Goal: Transaction & Acquisition: Purchase product/service

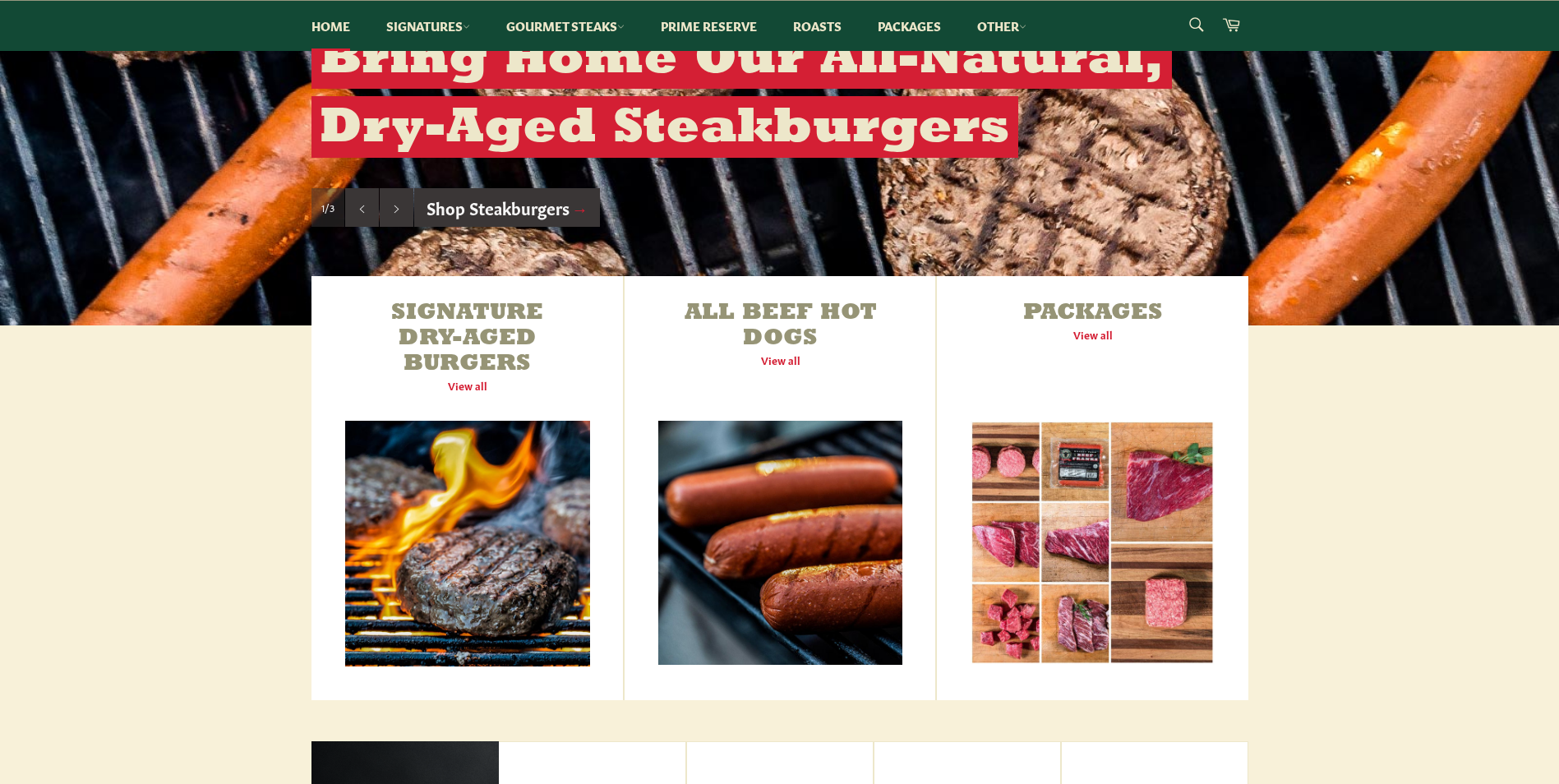
scroll to position [493, 0]
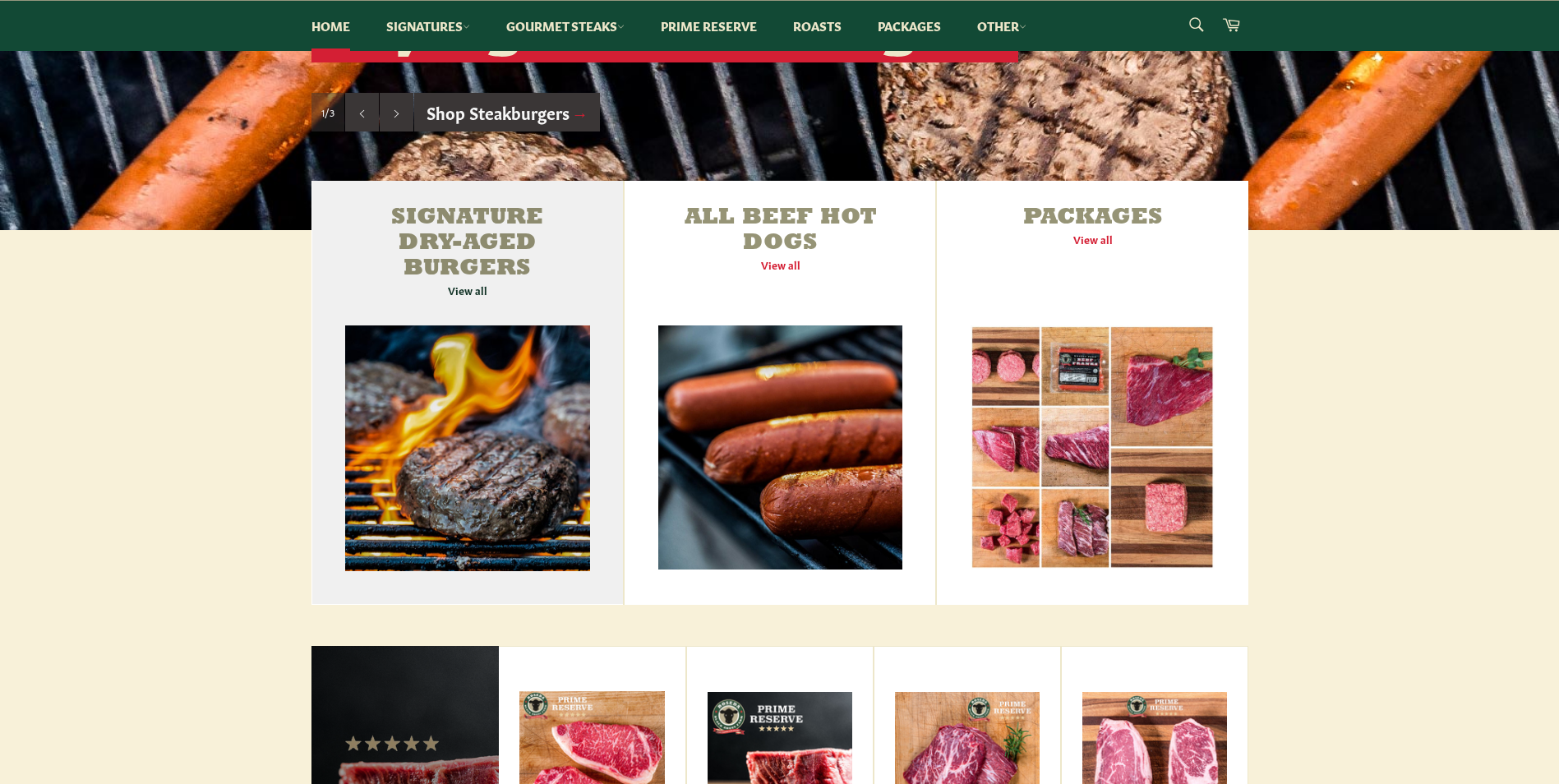
click at [429, 415] on link "Signature Dry-Aged Burgers View all" at bounding box center [468, 392] width 312 height 424
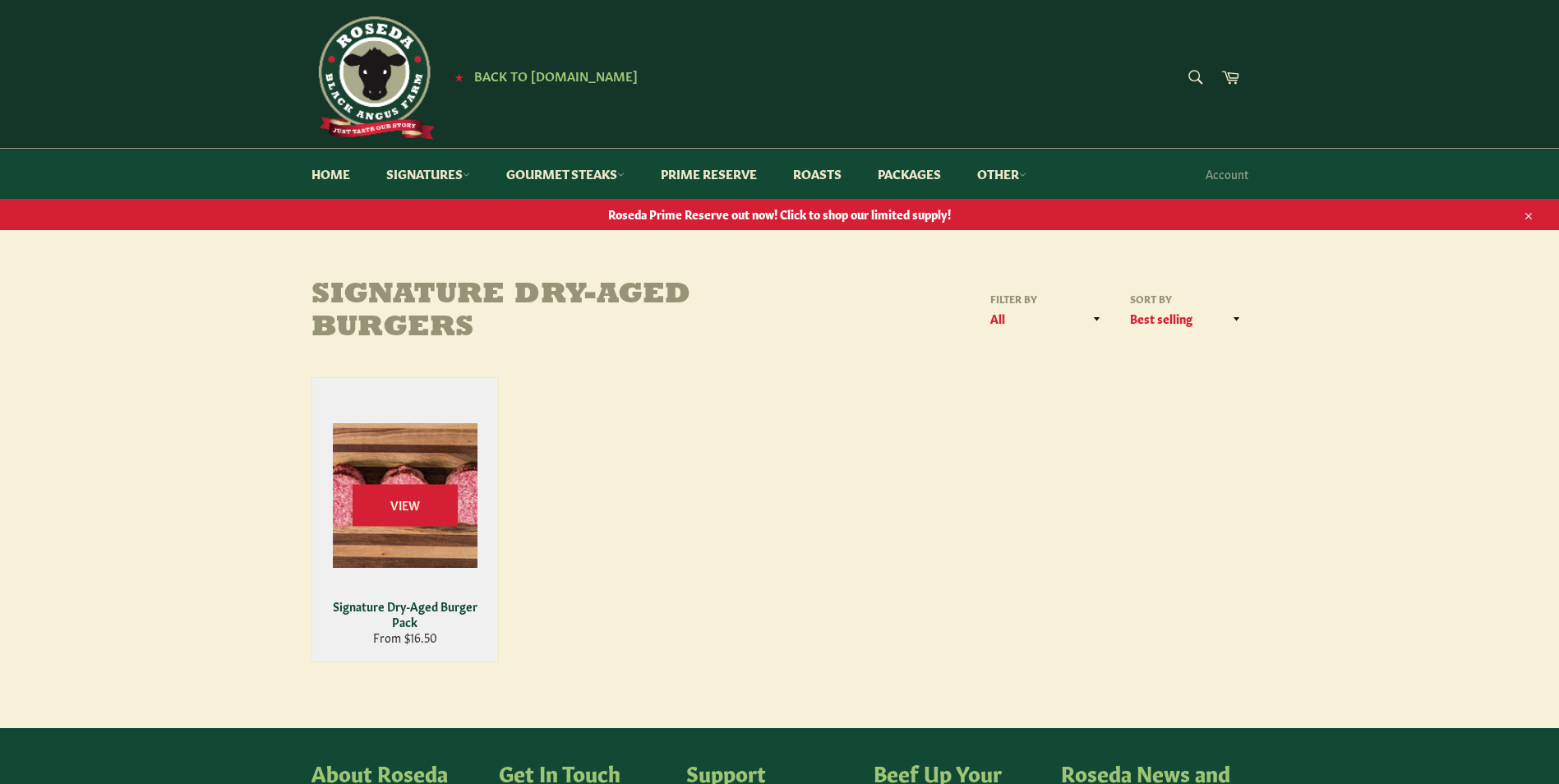
click at [396, 476] on div "View" at bounding box center [404, 520] width 186 height 284
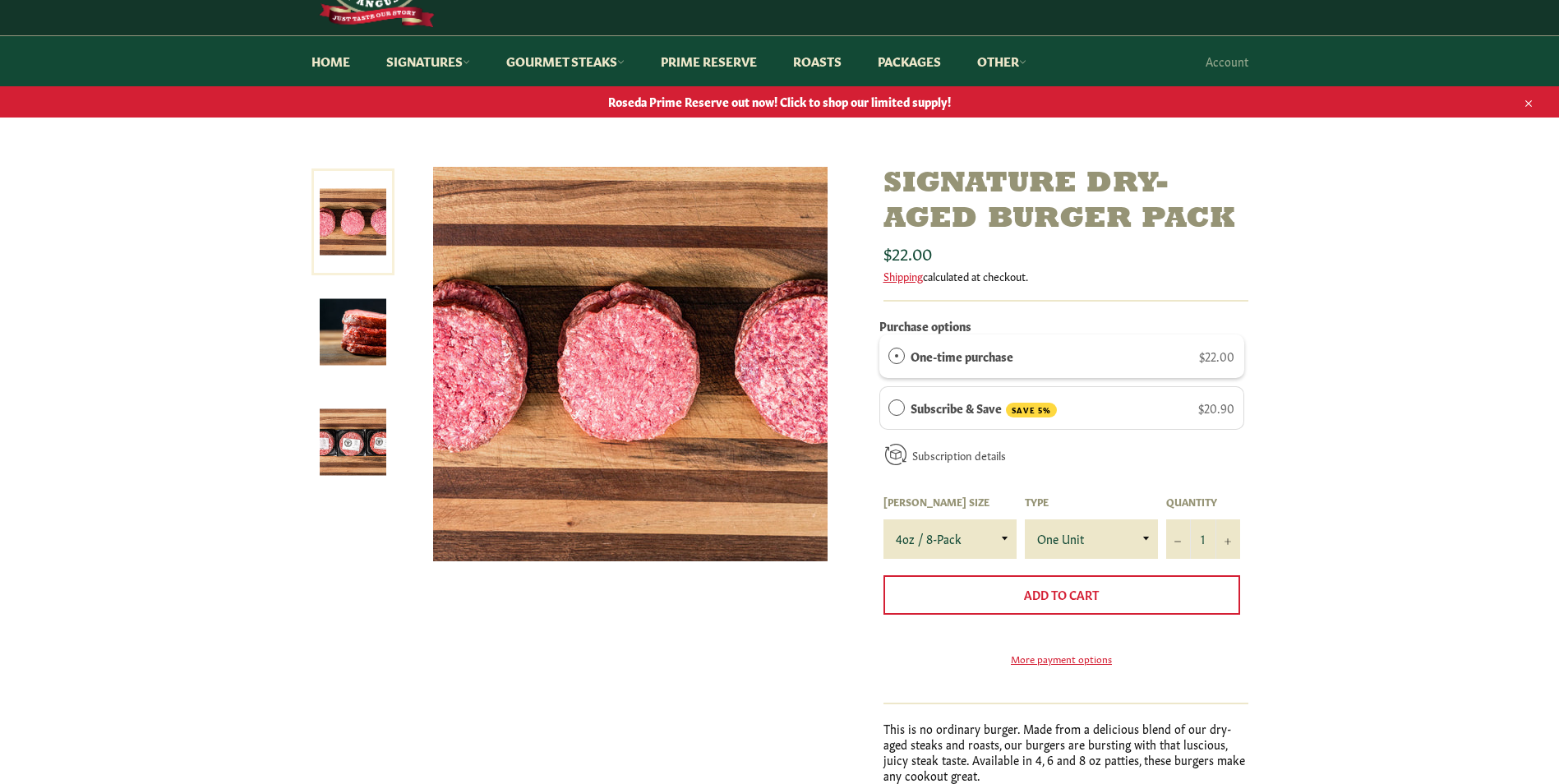
scroll to position [83, 0]
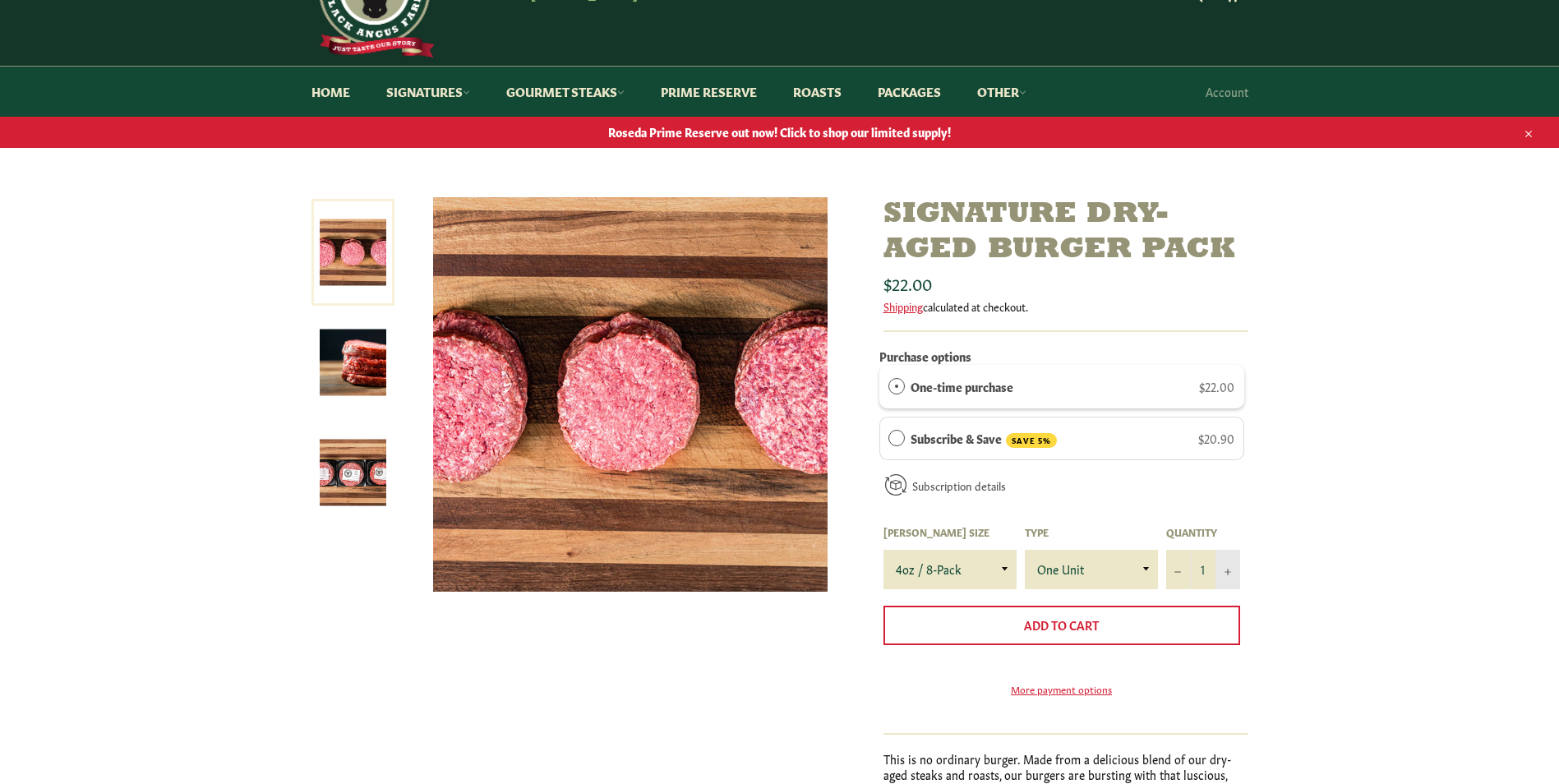
click at [1229, 575] on button "+" at bounding box center [1228, 569] width 24 height 40
type input "2"
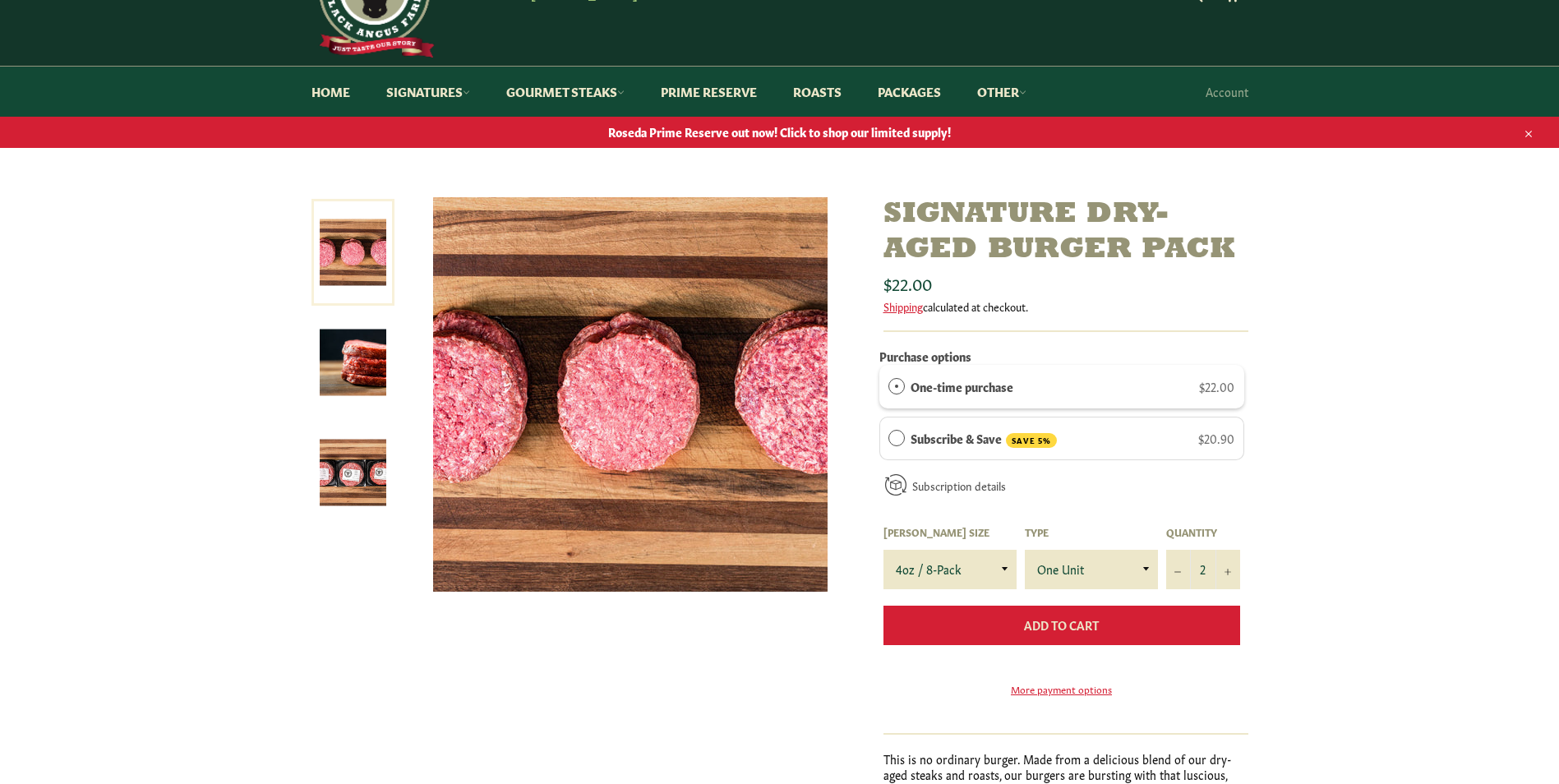
click at [1072, 621] on span "Add to Cart" at bounding box center [1061, 624] width 75 height 17
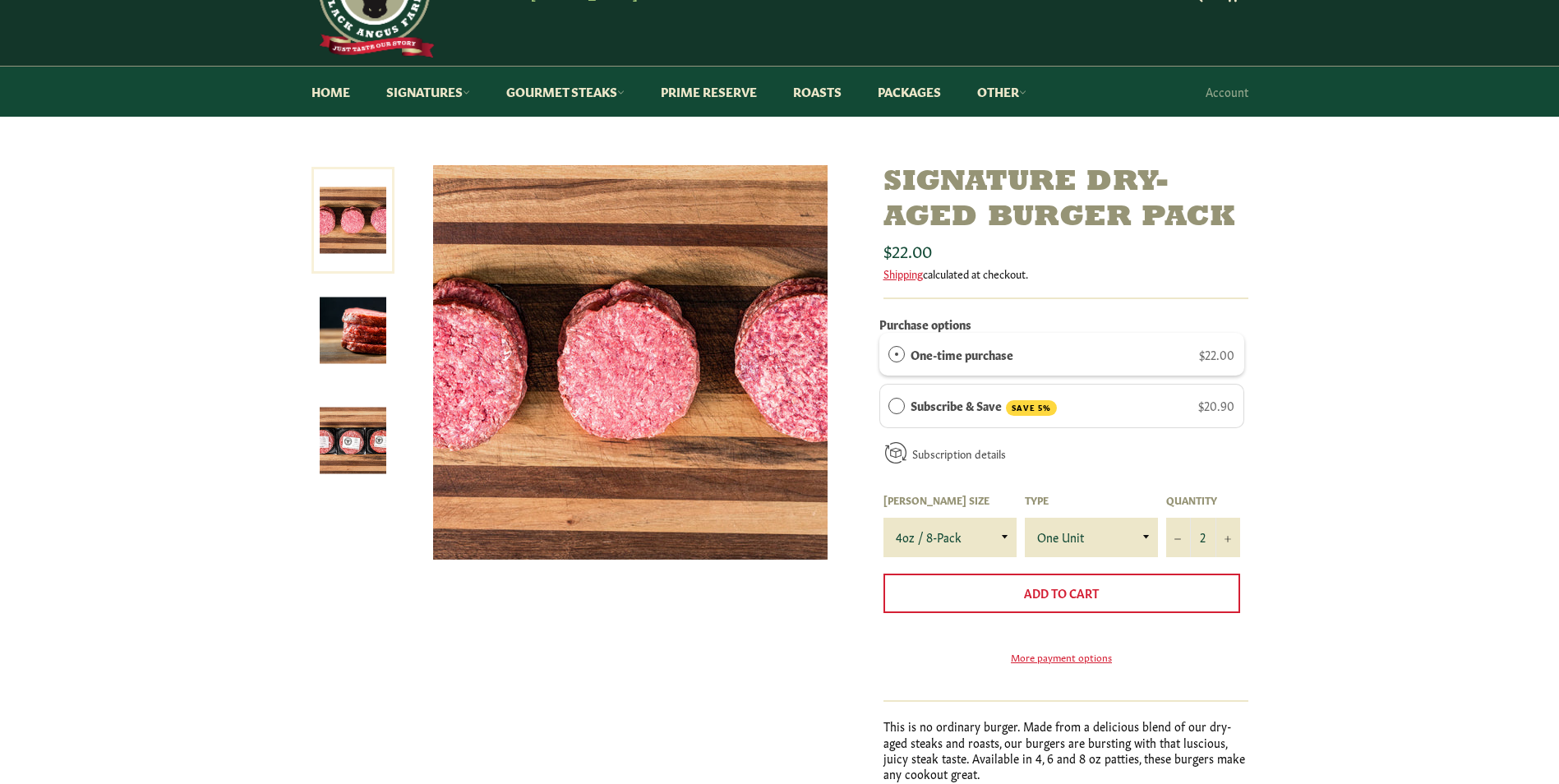
click at [896, 403] on span "Subscribe & Save" at bounding box center [896, 405] width 17 height 17
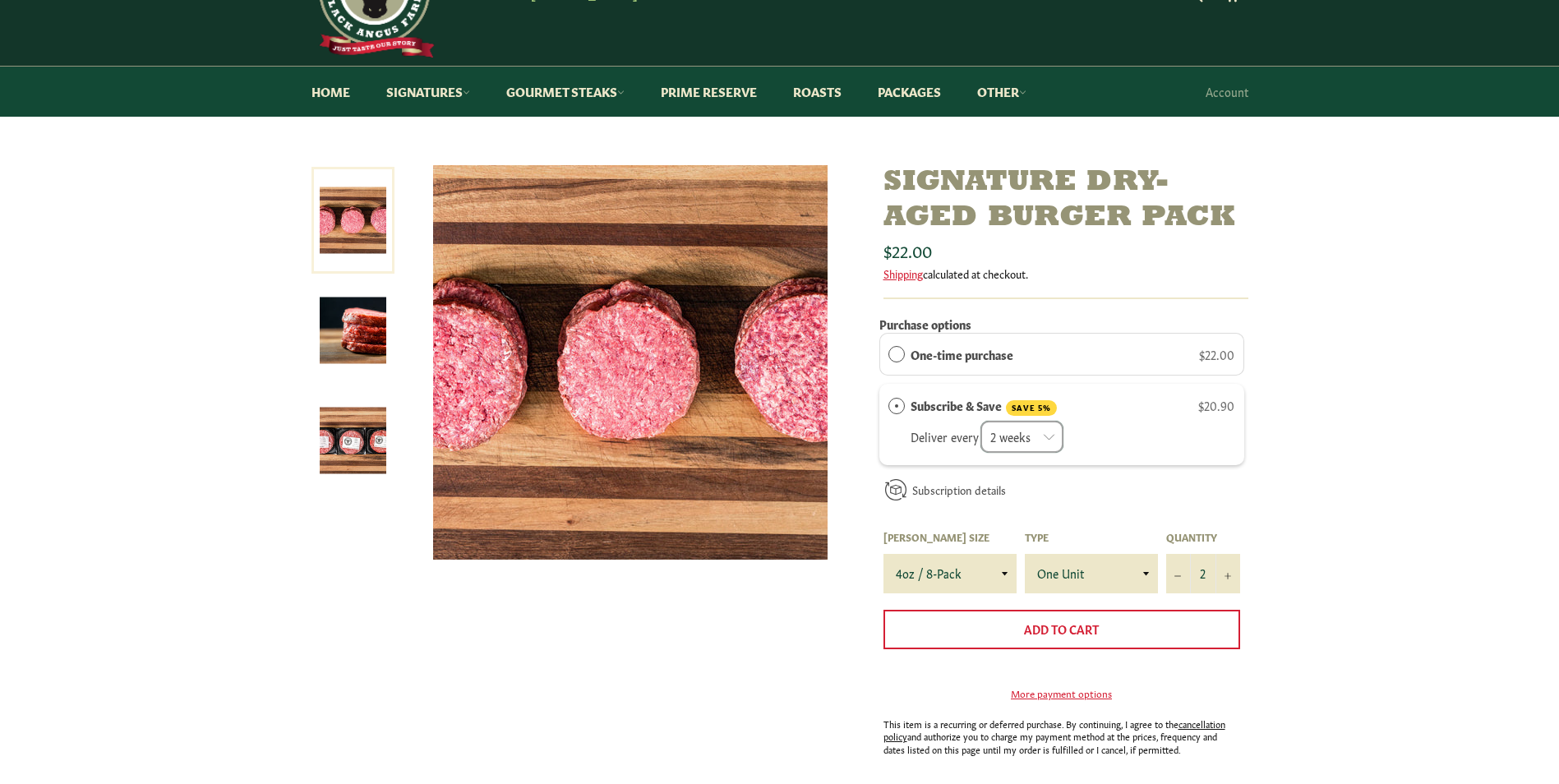
click at [1053, 437] on select "2 weeks month" at bounding box center [1022, 436] width 83 height 32
click at [893, 404] on span "Subscribe & Save" at bounding box center [896, 405] width 17 height 17
click at [899, 355] on span "One-time purchase" at bounding box center [896, 354] width 17 height 17
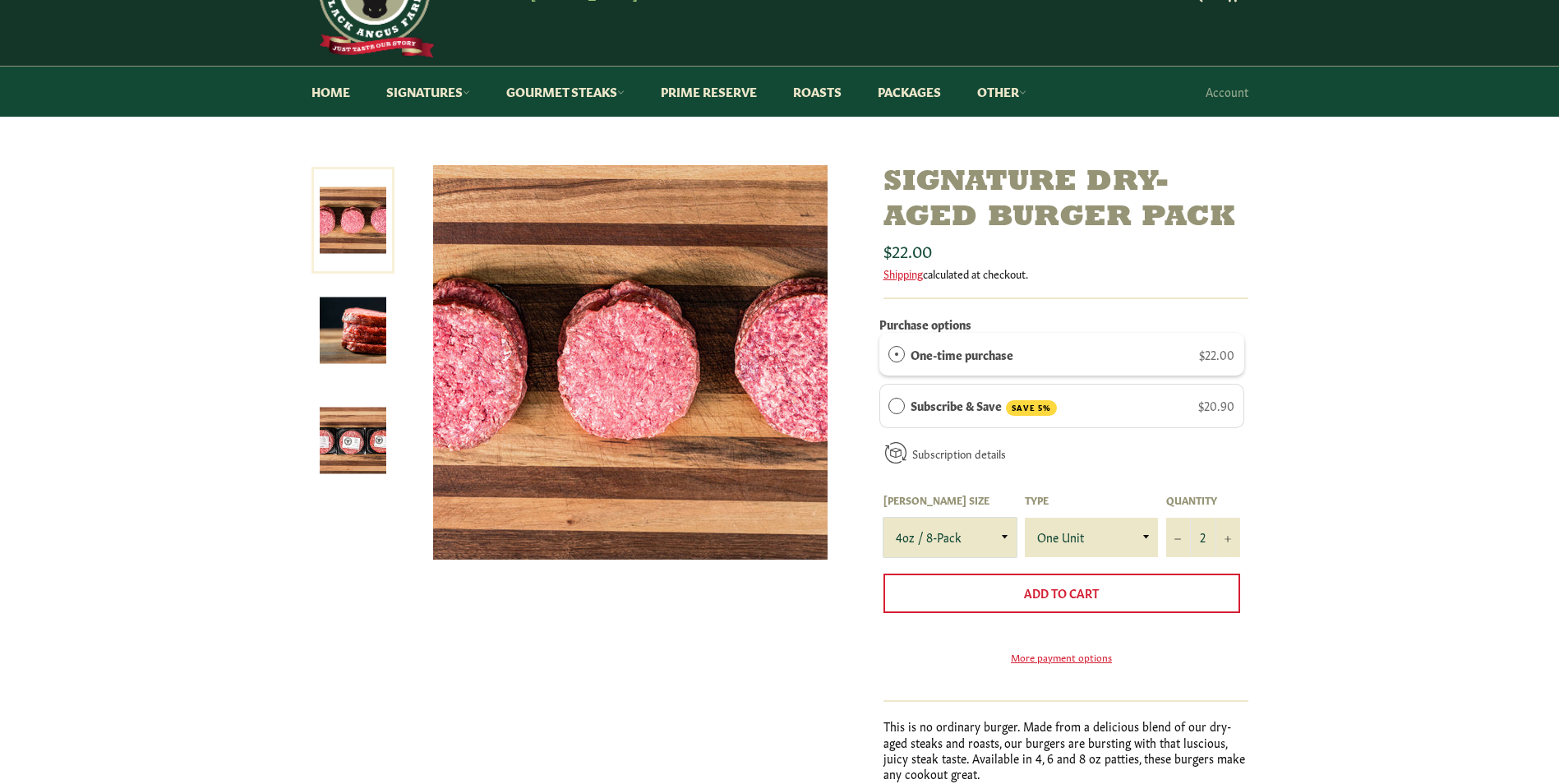
click at [1003, 536] on select "4oz / 8-Pack 6oz / 4-Pack 8oz / 4-Pack" at bounding box center [950, 537] width 133 height 40
click at [1383, 450] on div "Signature Dry-Aged Burger Pack Sale" at bounding box center [780, 535] width 1559 height 741
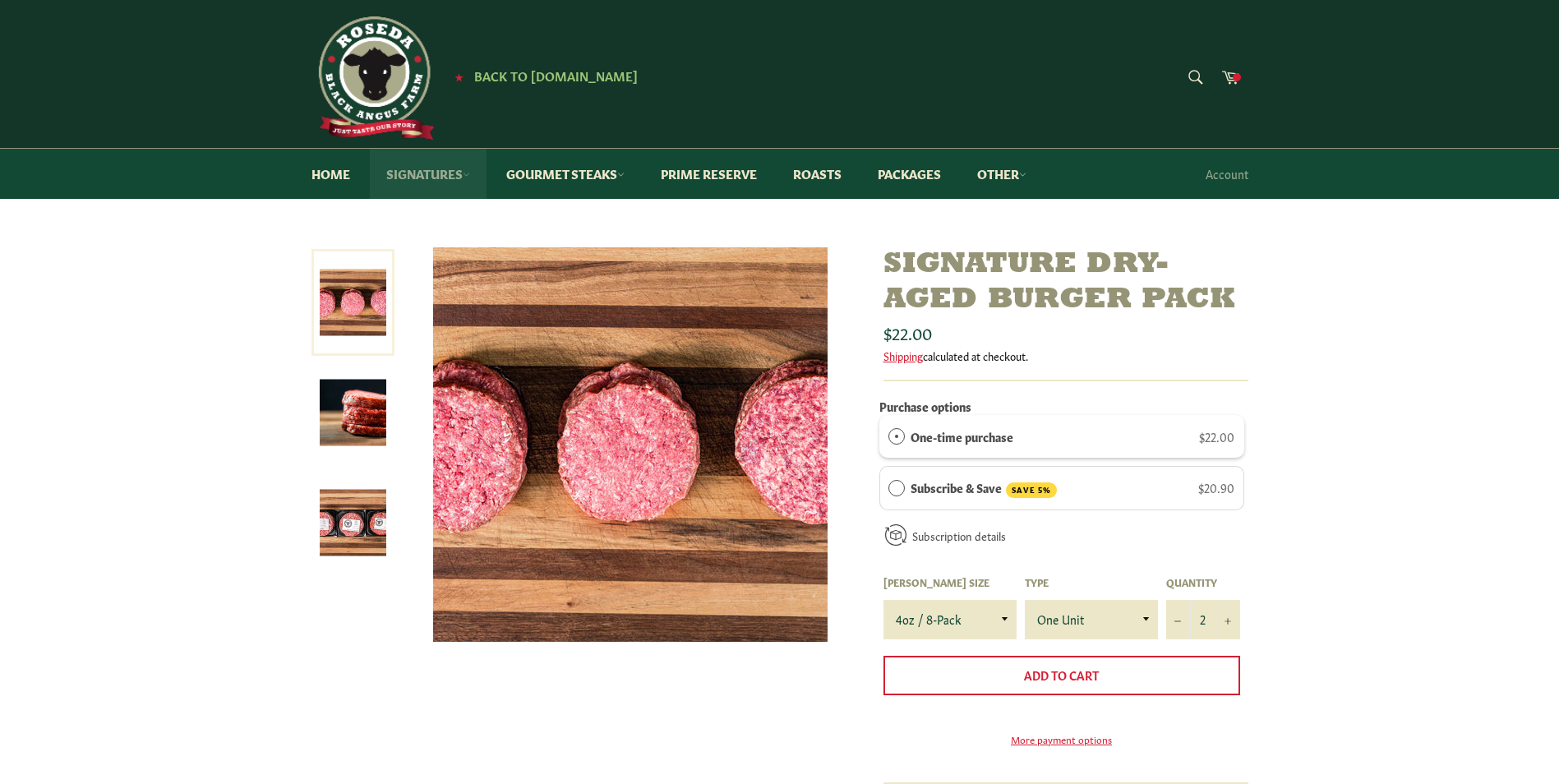
click at [462, 176] on link "Signatures" at bounding box center [429, 174] width 117 height 51
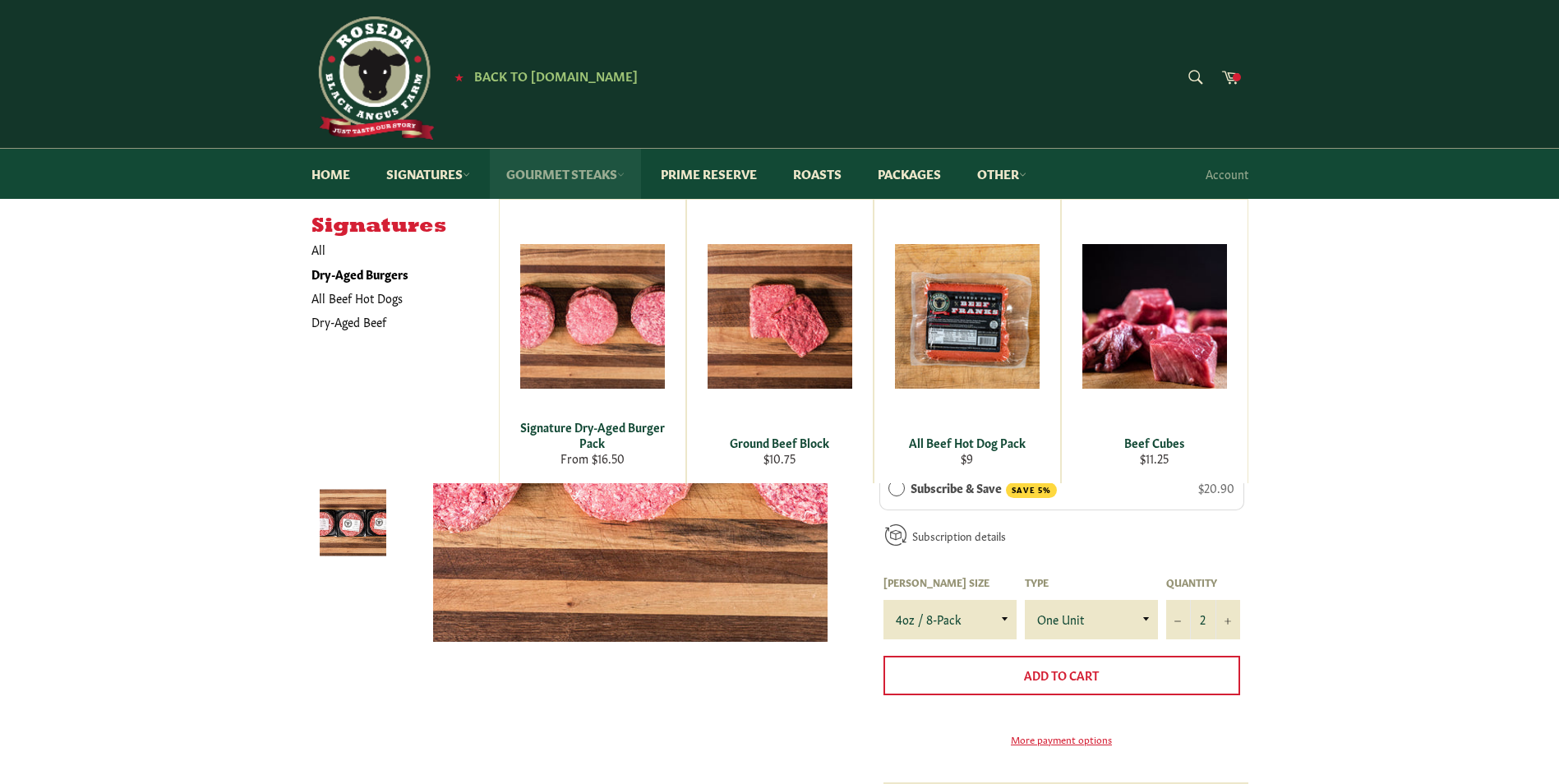
click at [625, 178] on icon at bounding box center [621, 175] width 8 height 8
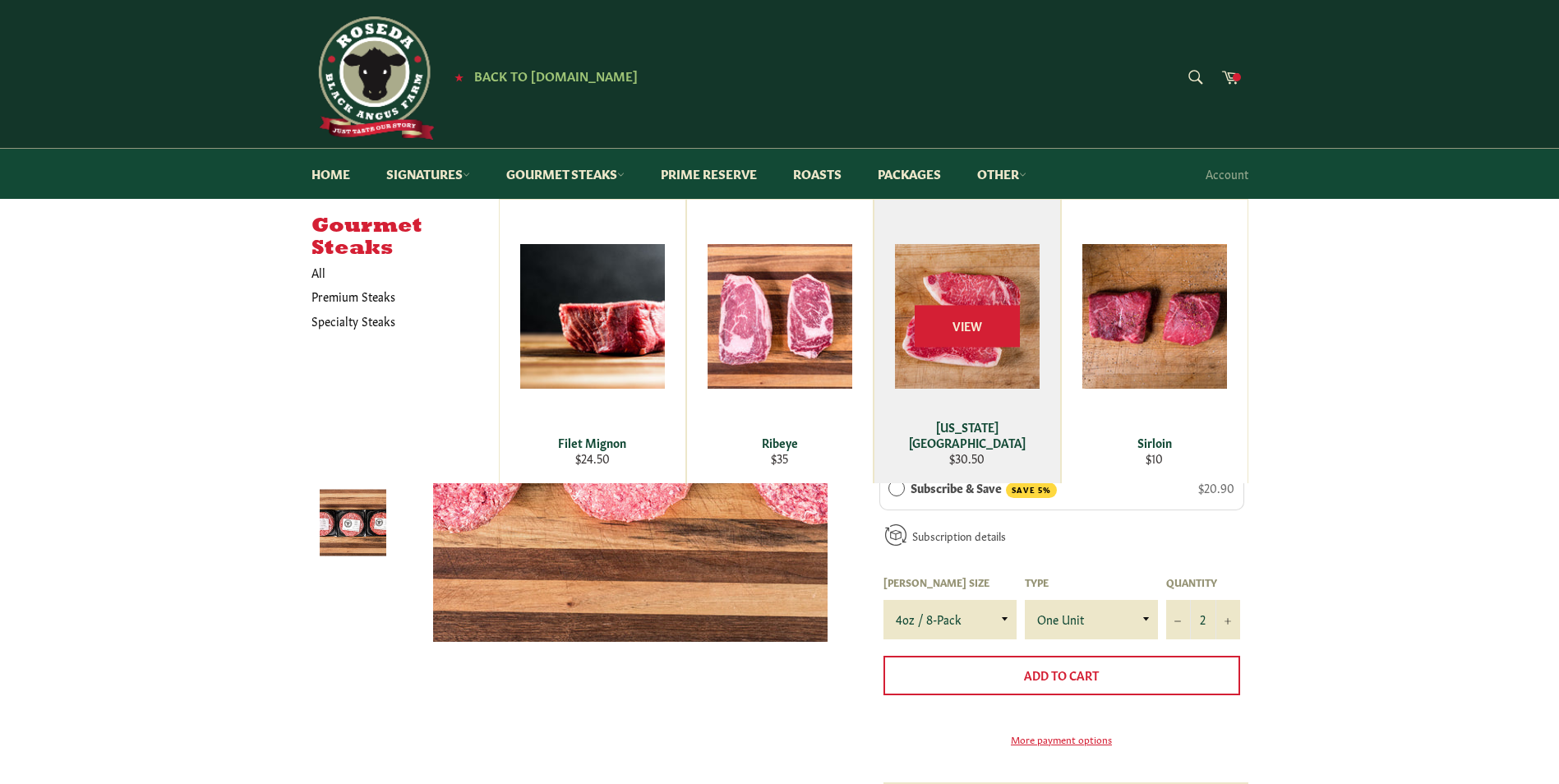
click at [965, 274] on div "View" at bounding box center [967, 342] width 186 height 284
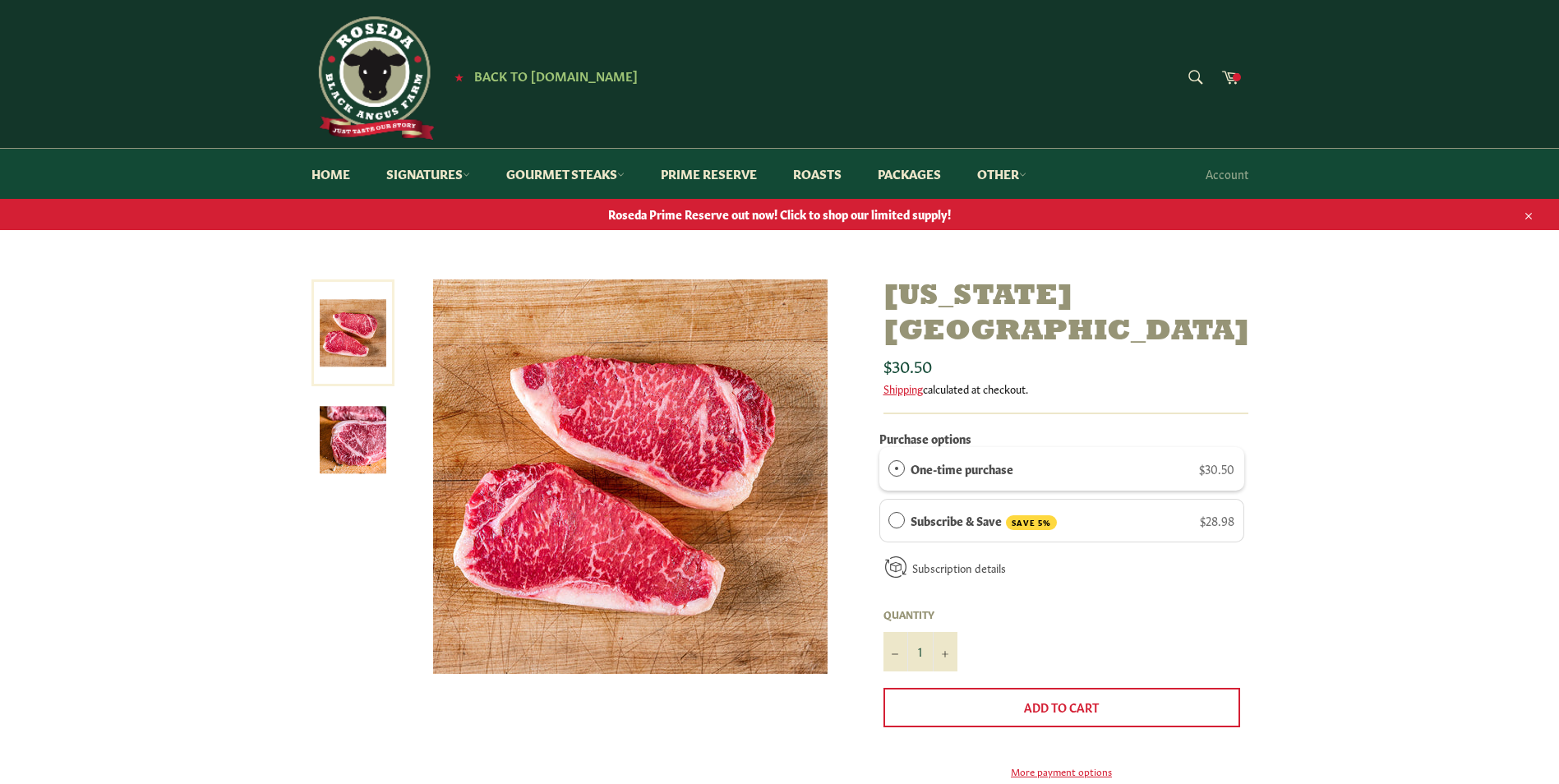
click at [362, 443] on img at bounding box center [353, 440] width 67 height 67
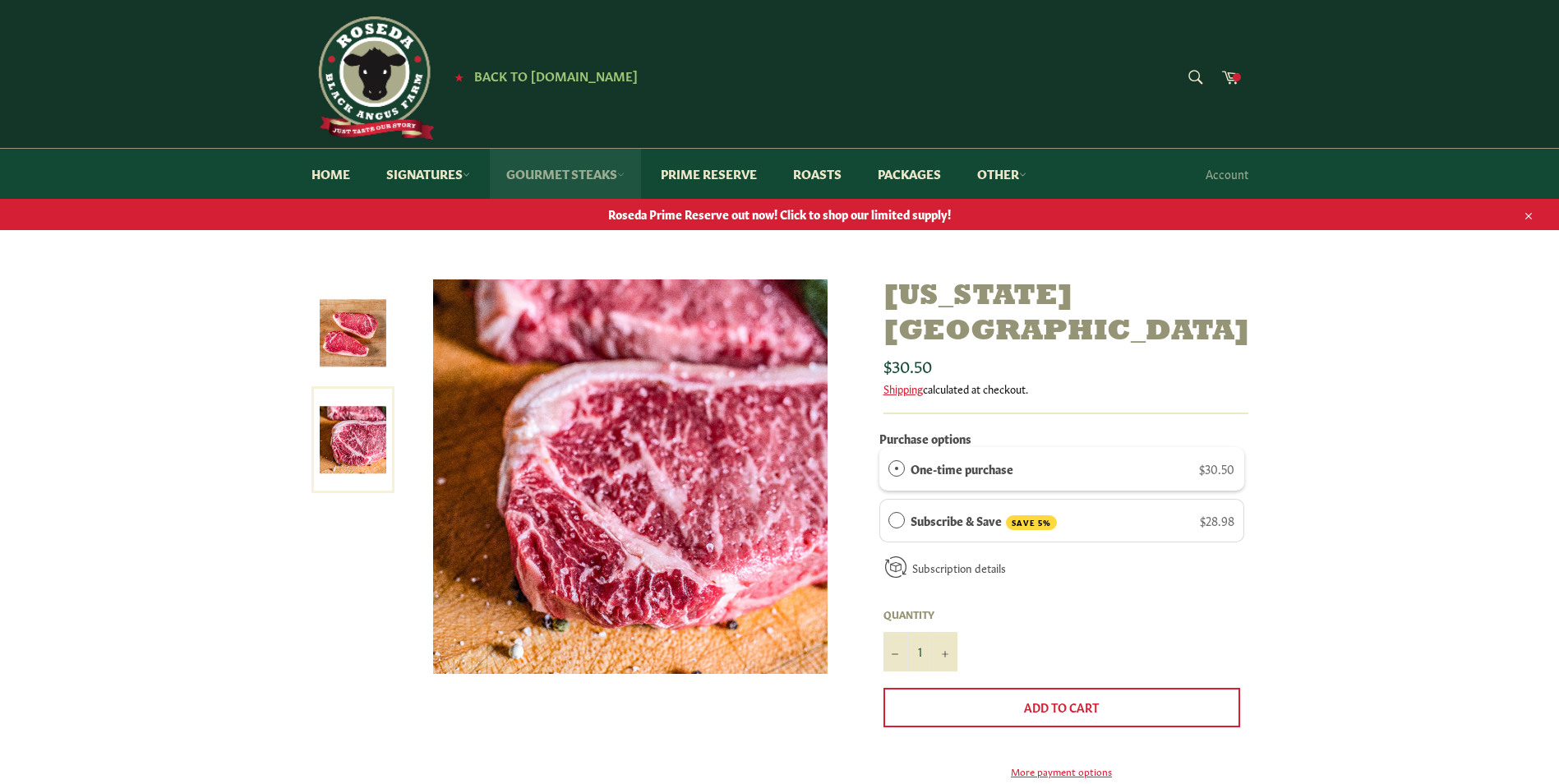
click at [585, 170] on link "Gourmet Steaks" at bounding box center [566, 174] width 152 height 51
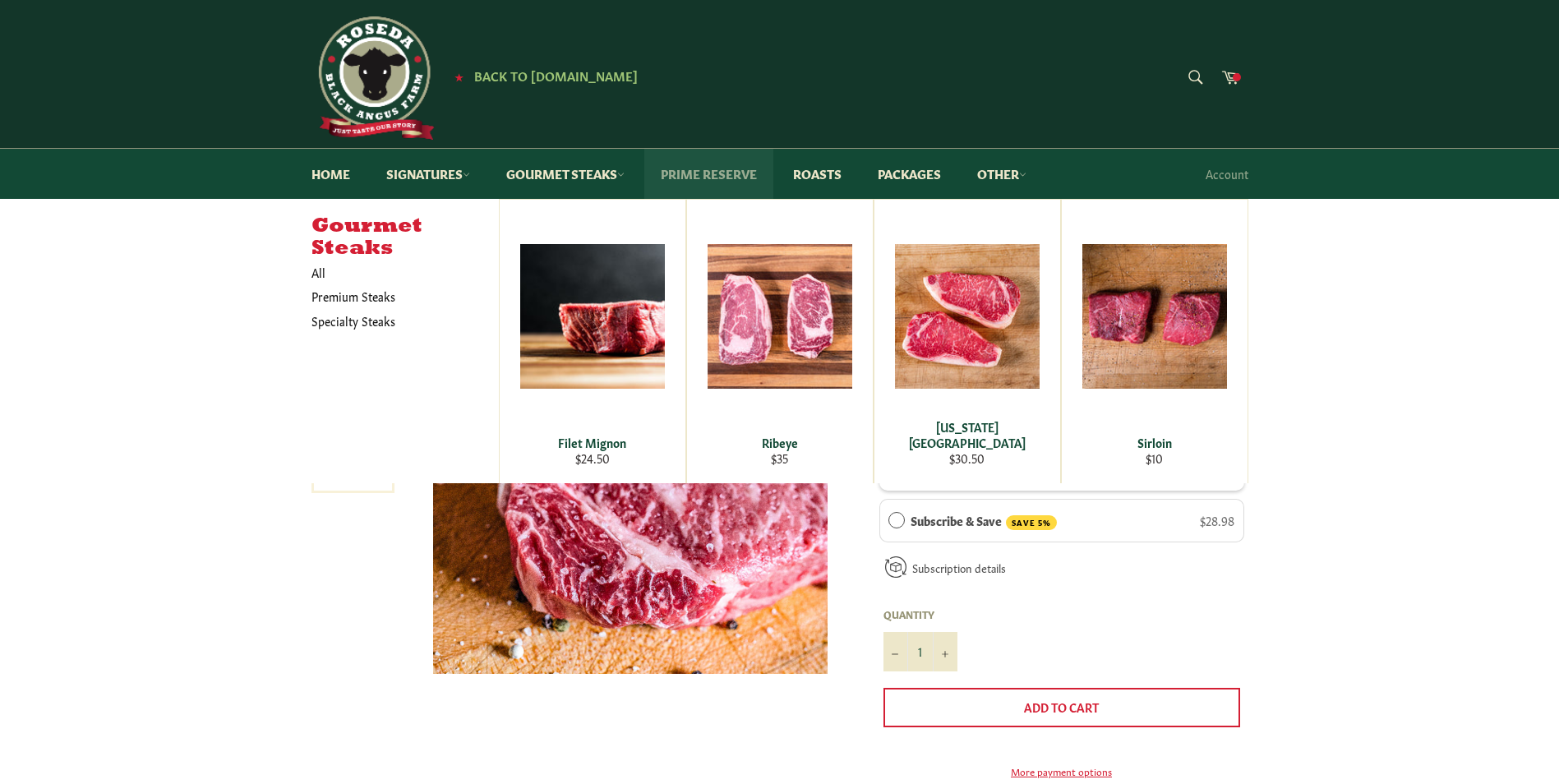
click at [694, 168] on link "Prime Reserve" at bounding box center [709, 174] width 129 height 51
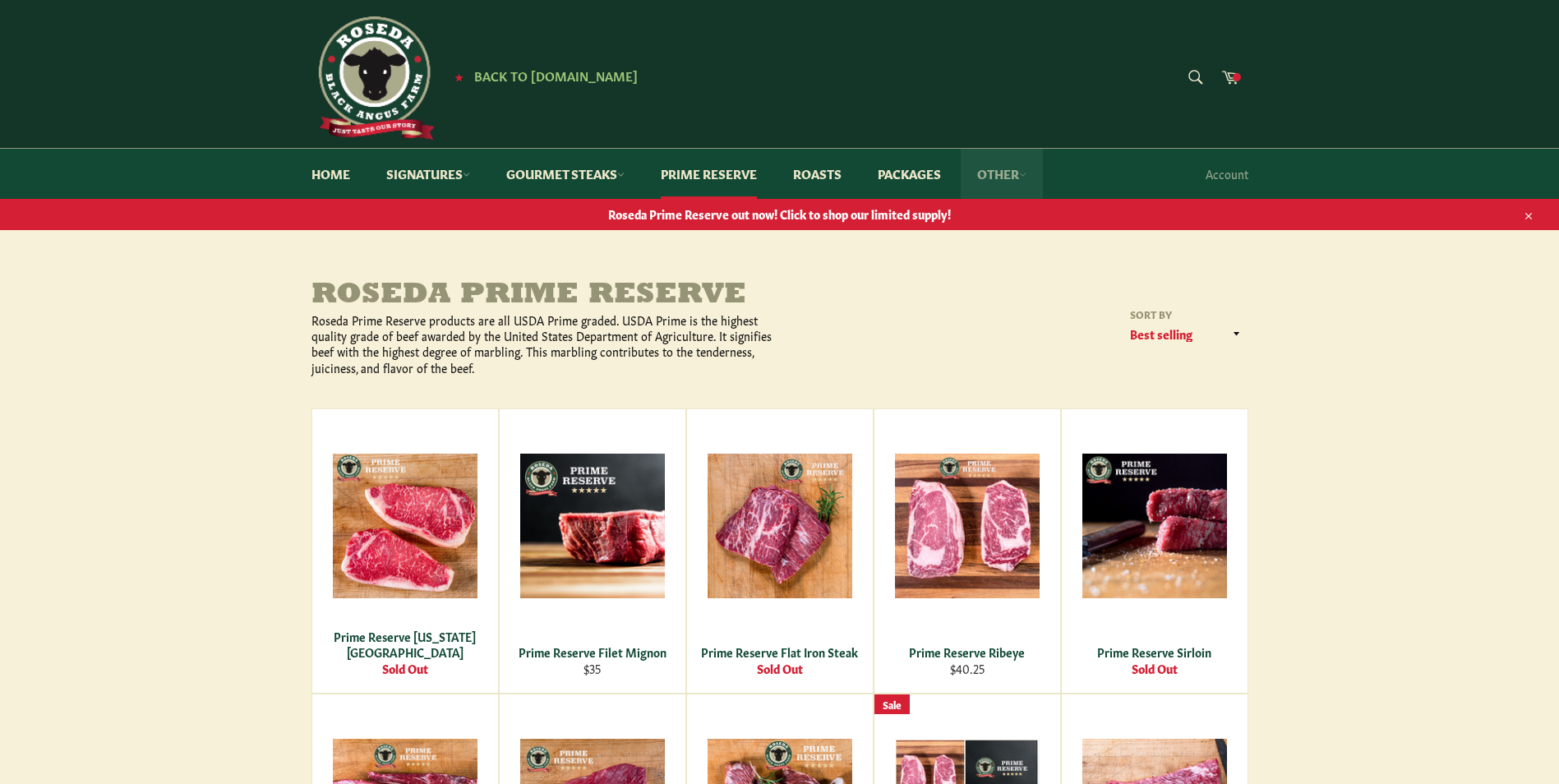
click at [1026, 179] on icon at bounding box center [1023, 175] width 8 height 8
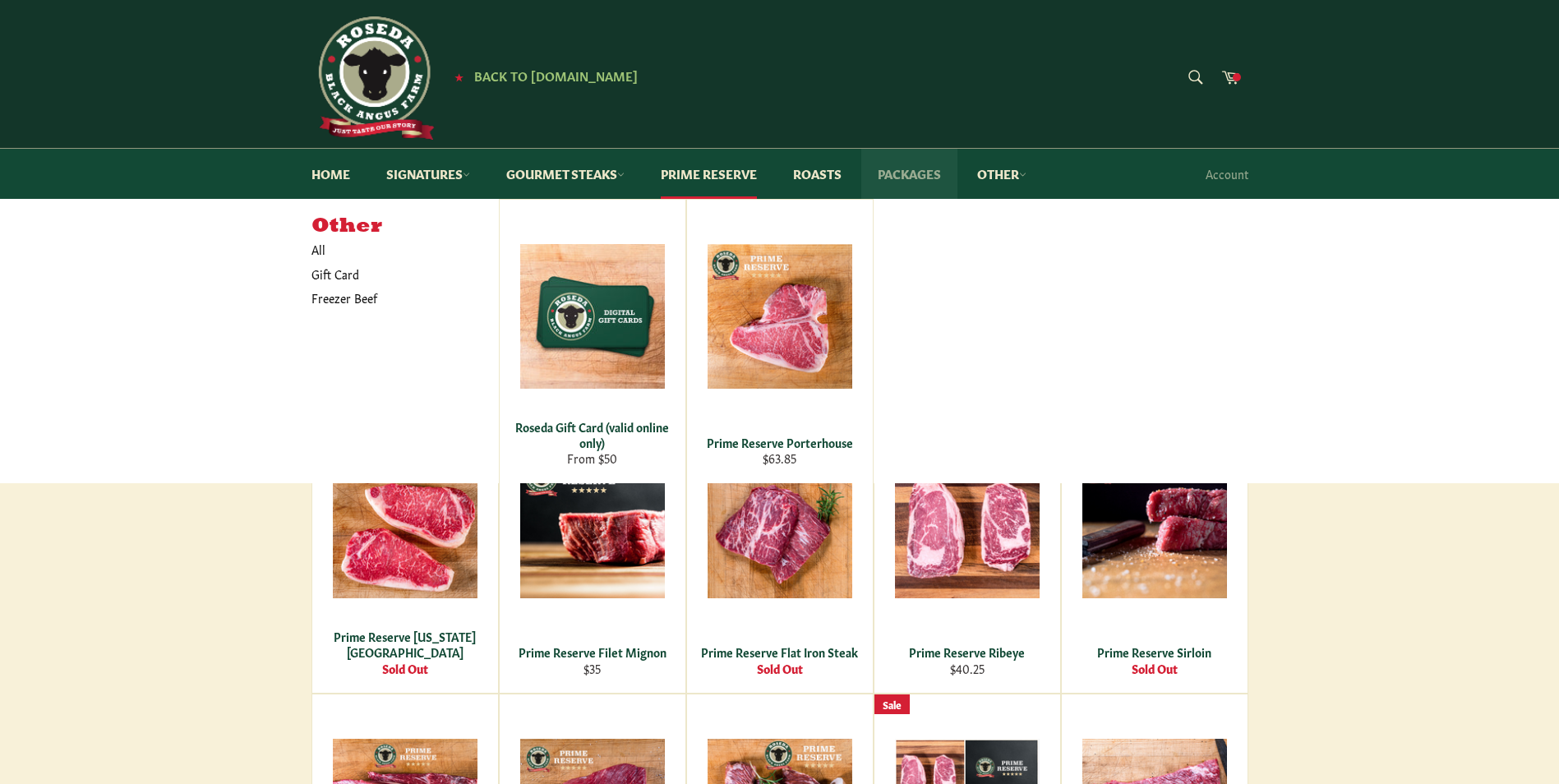
click at [933, 170] on link "Packages" at bounding box center [909, 174] width 96 height 51
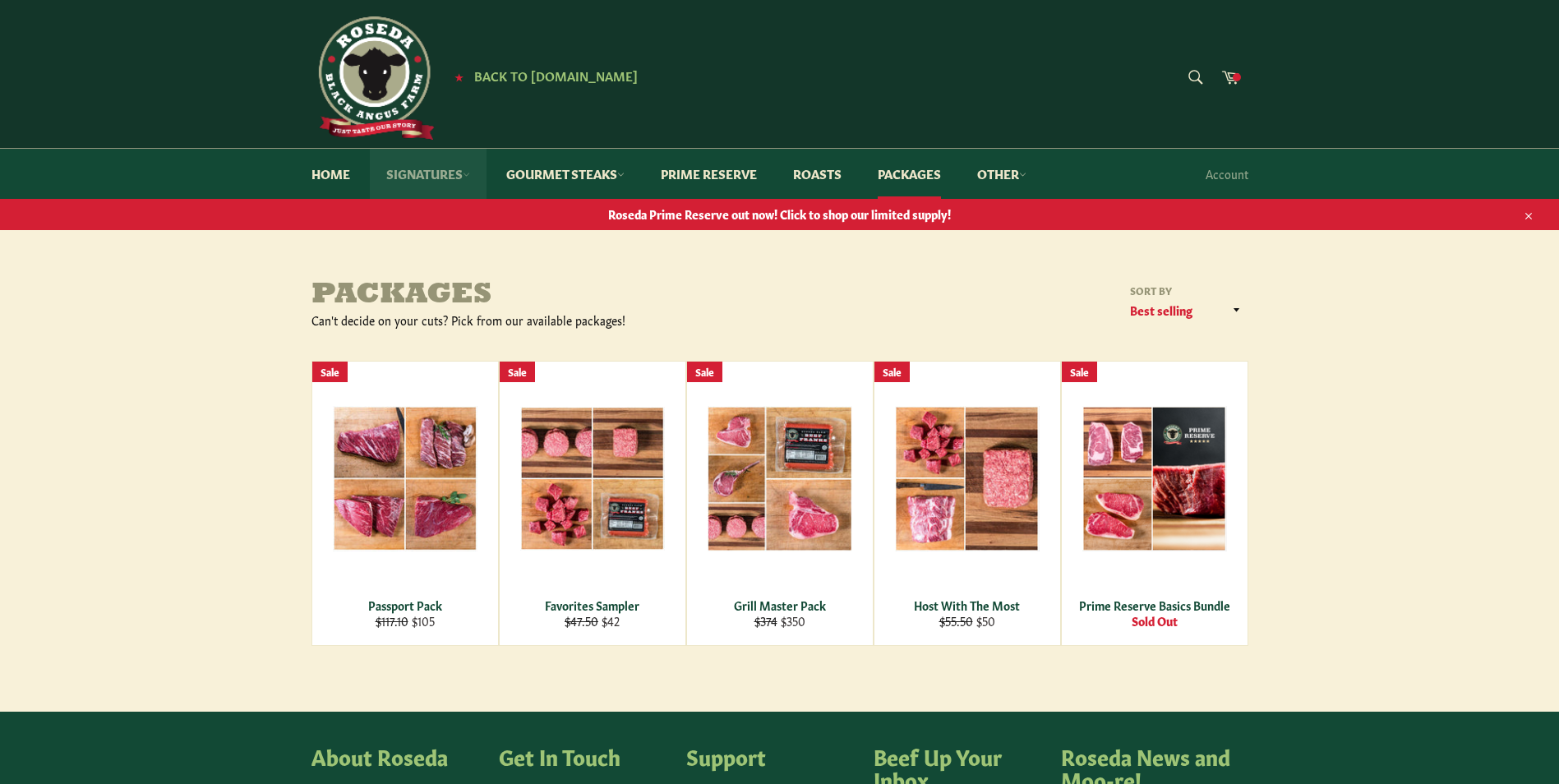
click at [461, 173] on link "Signatures" at bounding box center [429, 174] width 117 height 51
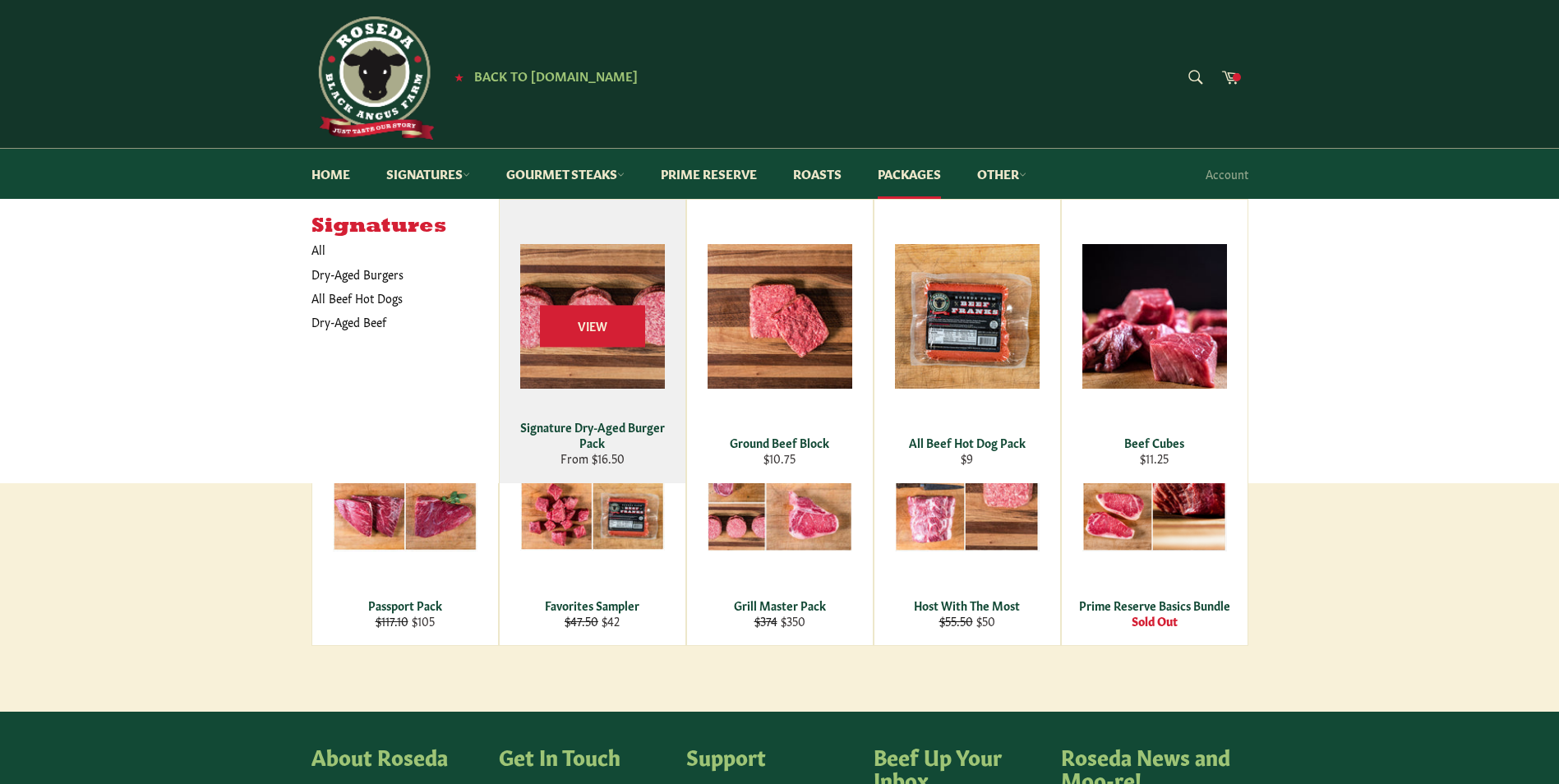
click at [564, 298] on div "View" at bounding box center [592, 342] width 186 height 284
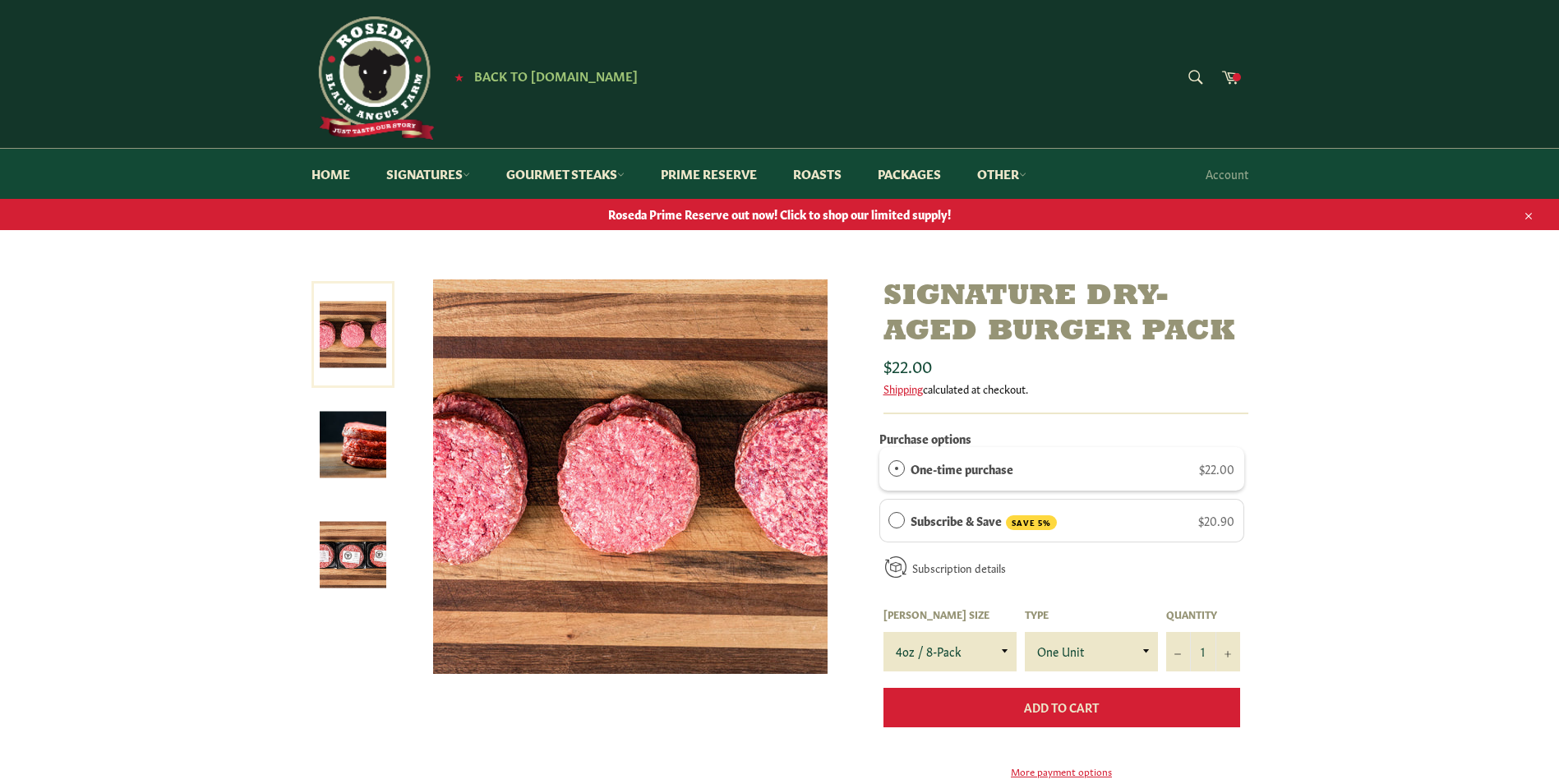
click at [1098, 711] on span "Add to Cart" at bounding box center [1061, 706] width 75 height 17
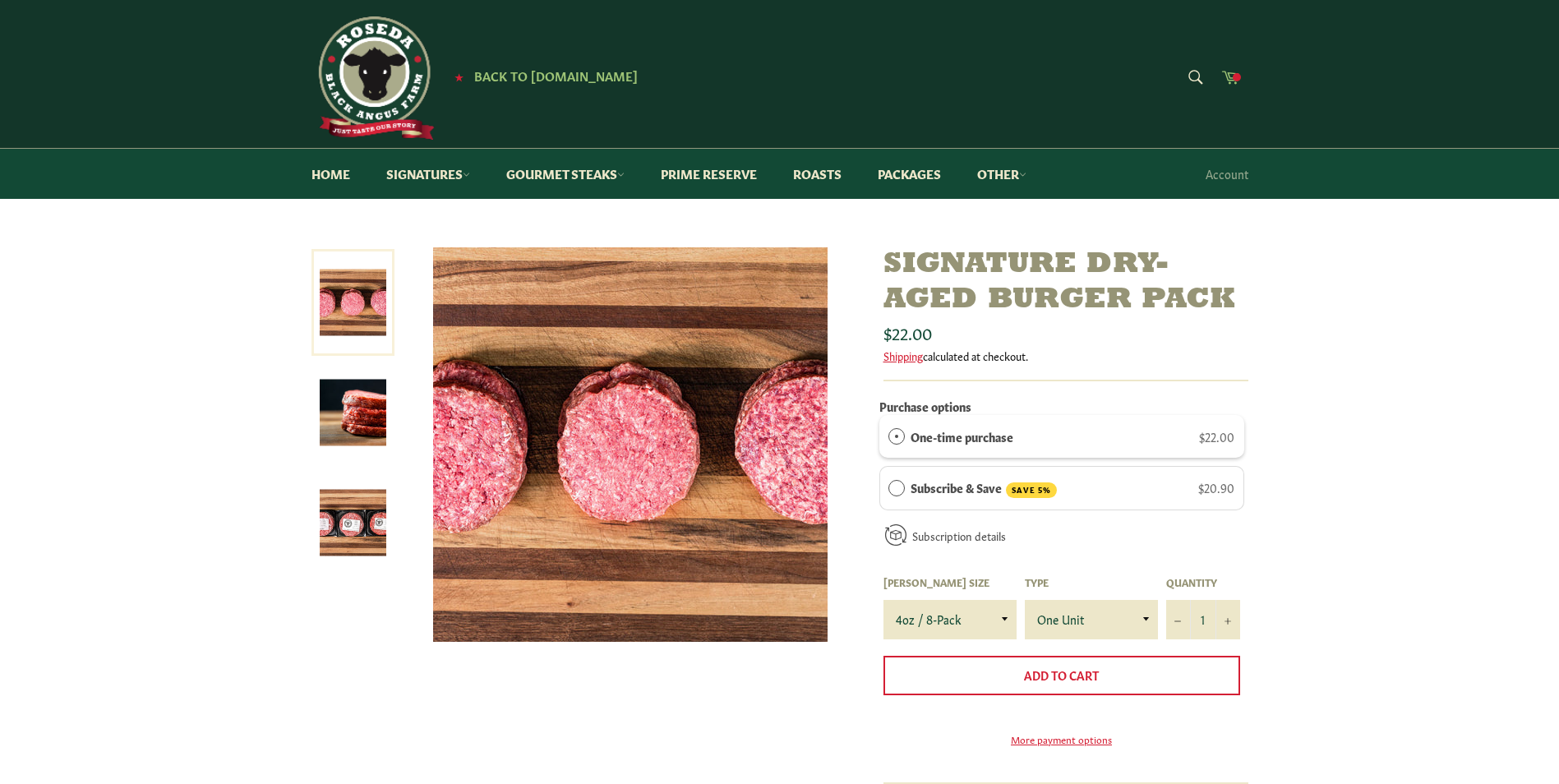
click at [1227, 77] on icon at bounding box center [1230, 76] width 18 height 18
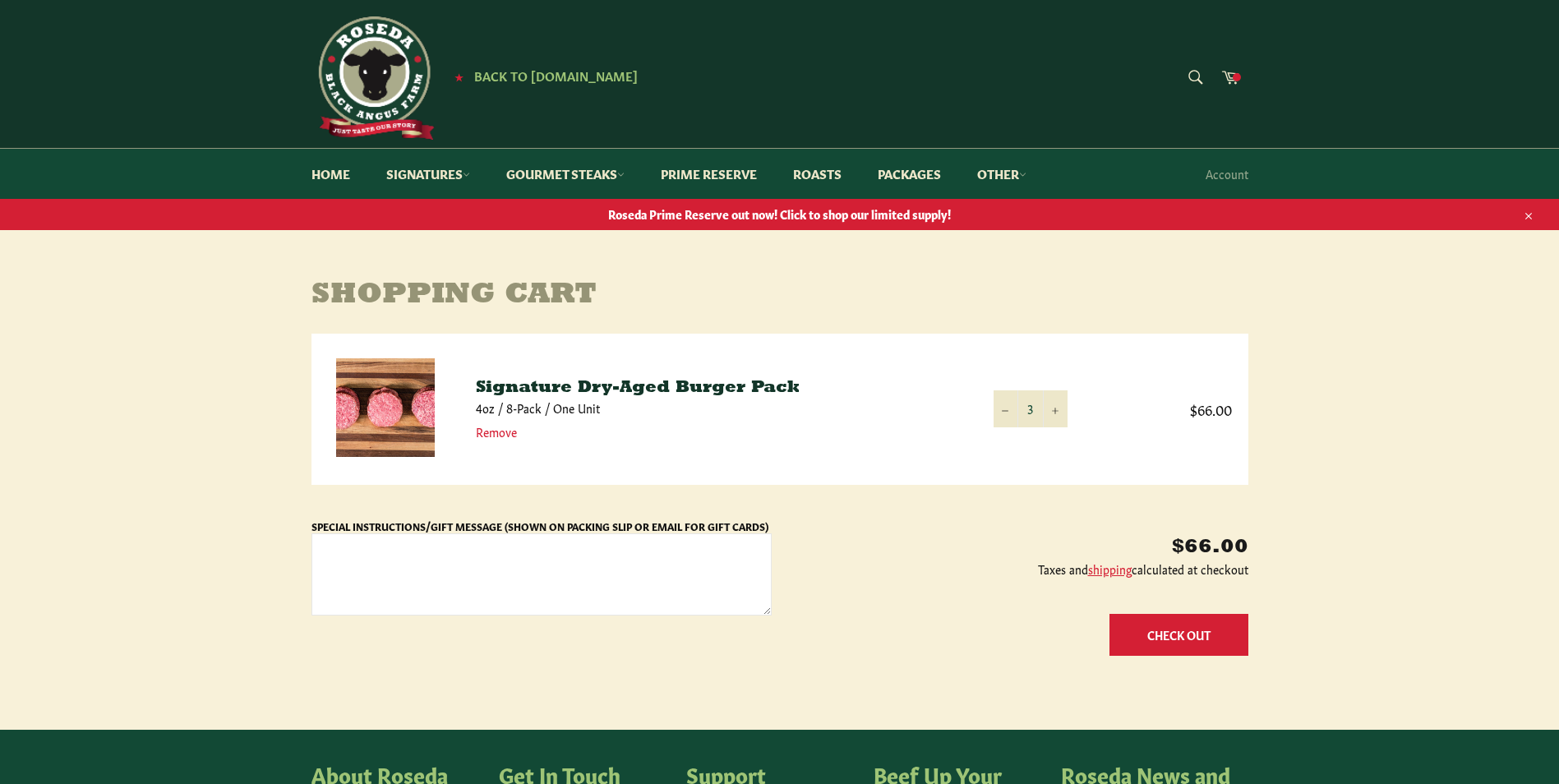
click at [1154, 635] on button "Check Out" at bounding box center [1179, 634] width 139 height 42
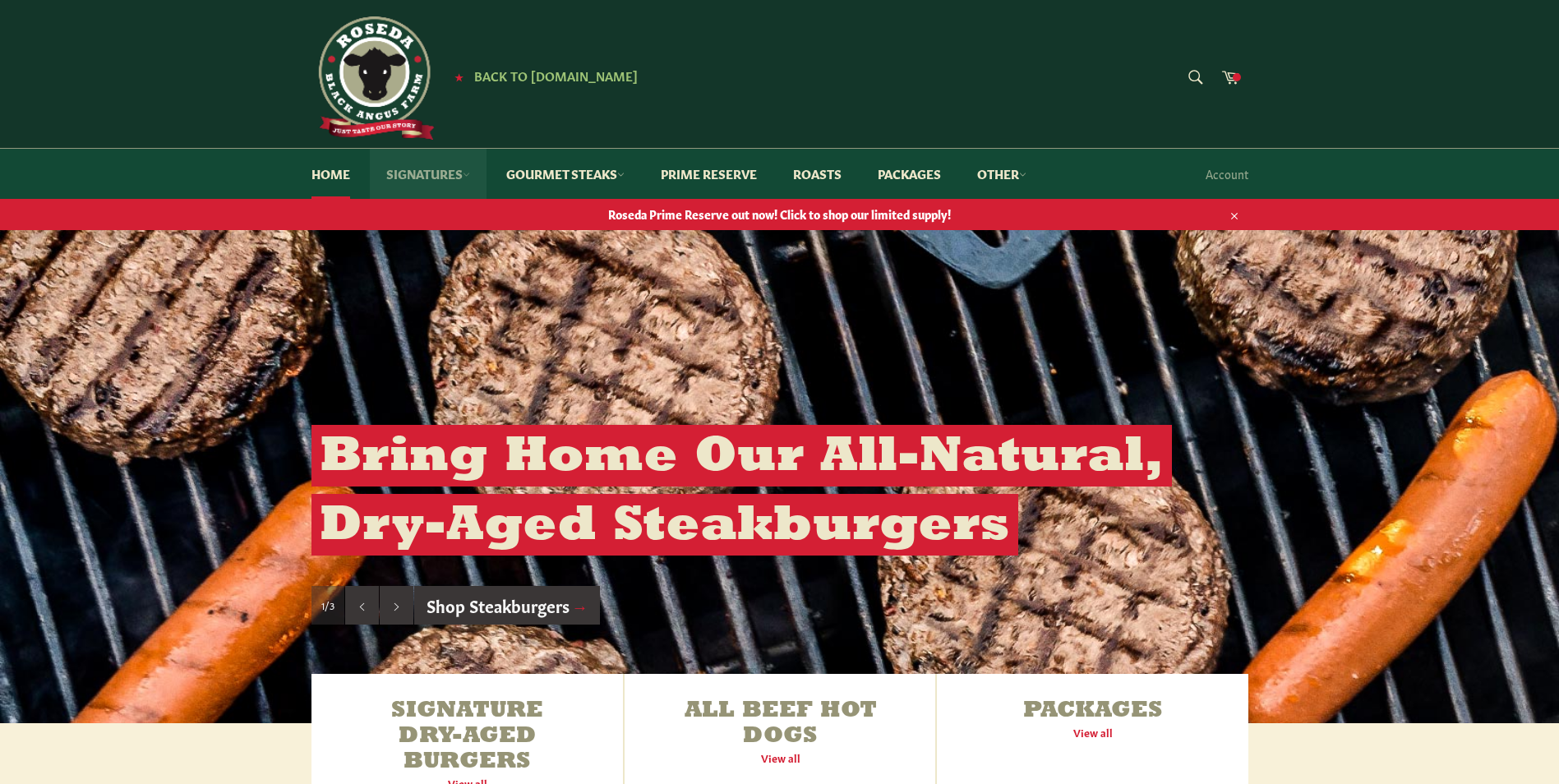
click at [467, 173] on icon at bounding box center [466, 174] width 6 height 3
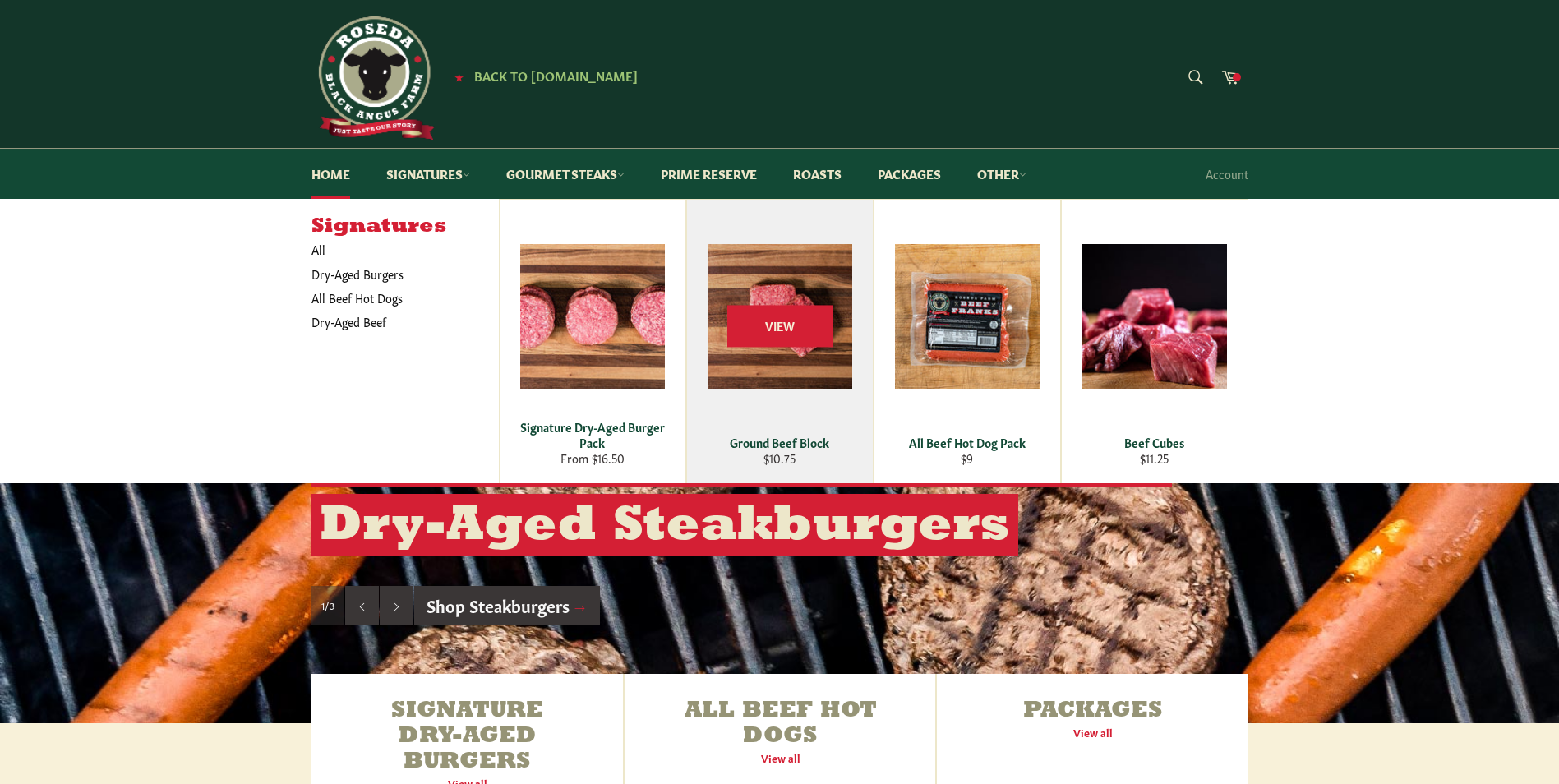
click at [775, 374] on div "View" at bounding box center [780, 342] width 186 height 284
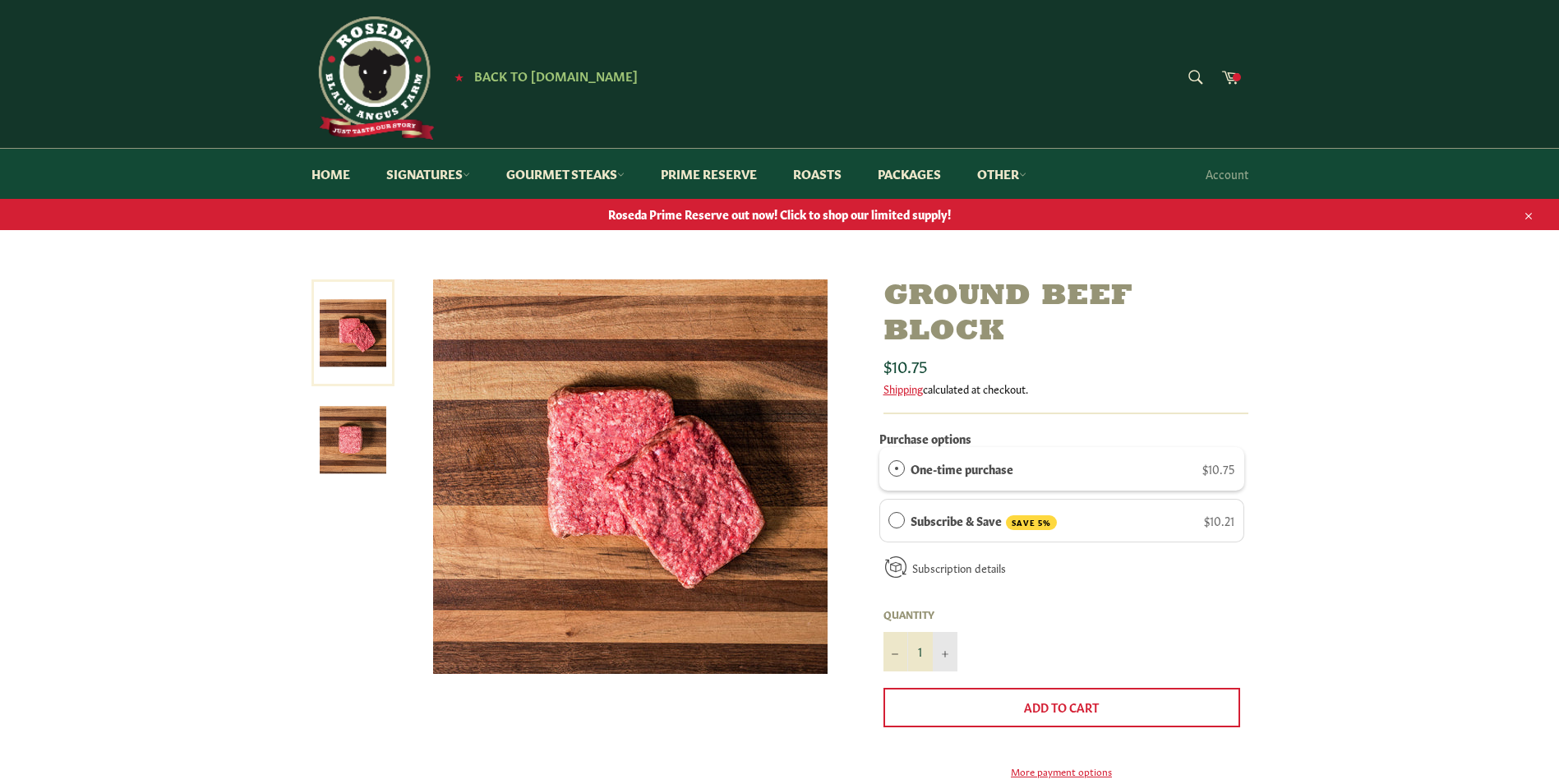
click at [942, 657] on icon "Increase item quantity by one" at bounding box center [945, 654] width 7 height 7
type input "2"
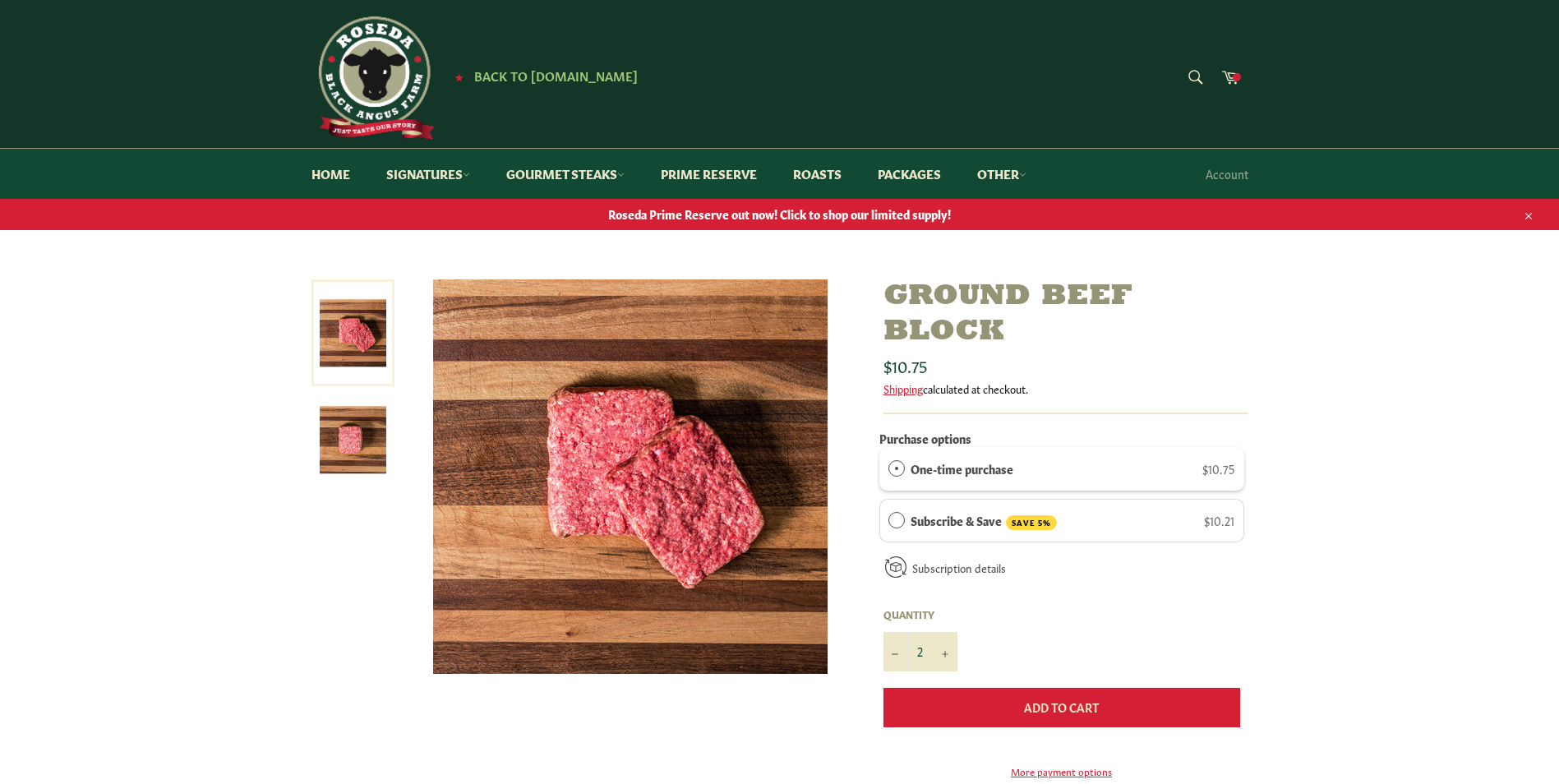
click at [1020, 703] on button "Add to Cart" at bounding box center [1061, 707] width 357 height 40
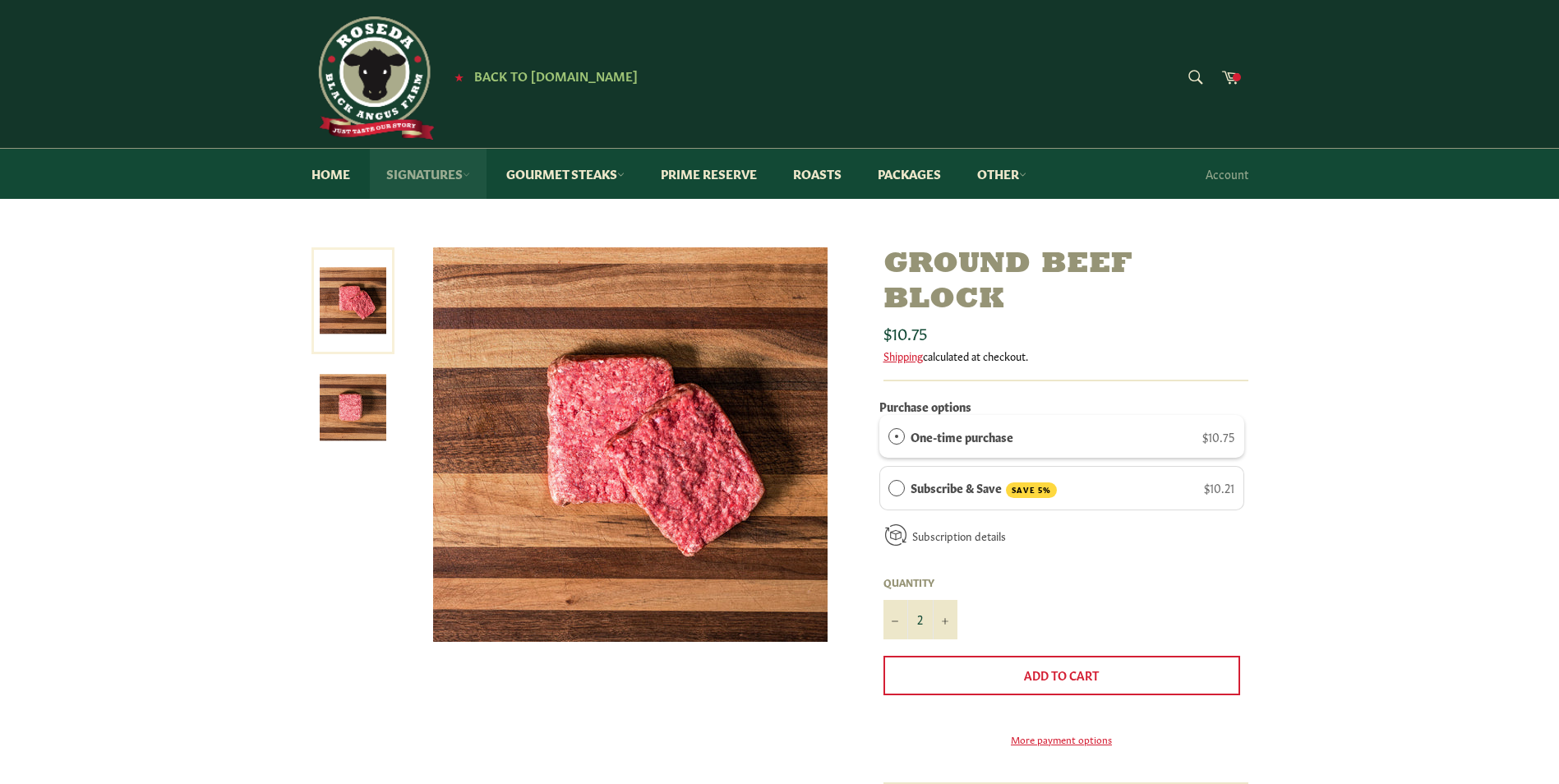
click at [458, 173] on link "Signatures" at bounding box center [429, 174] width 117 height 51
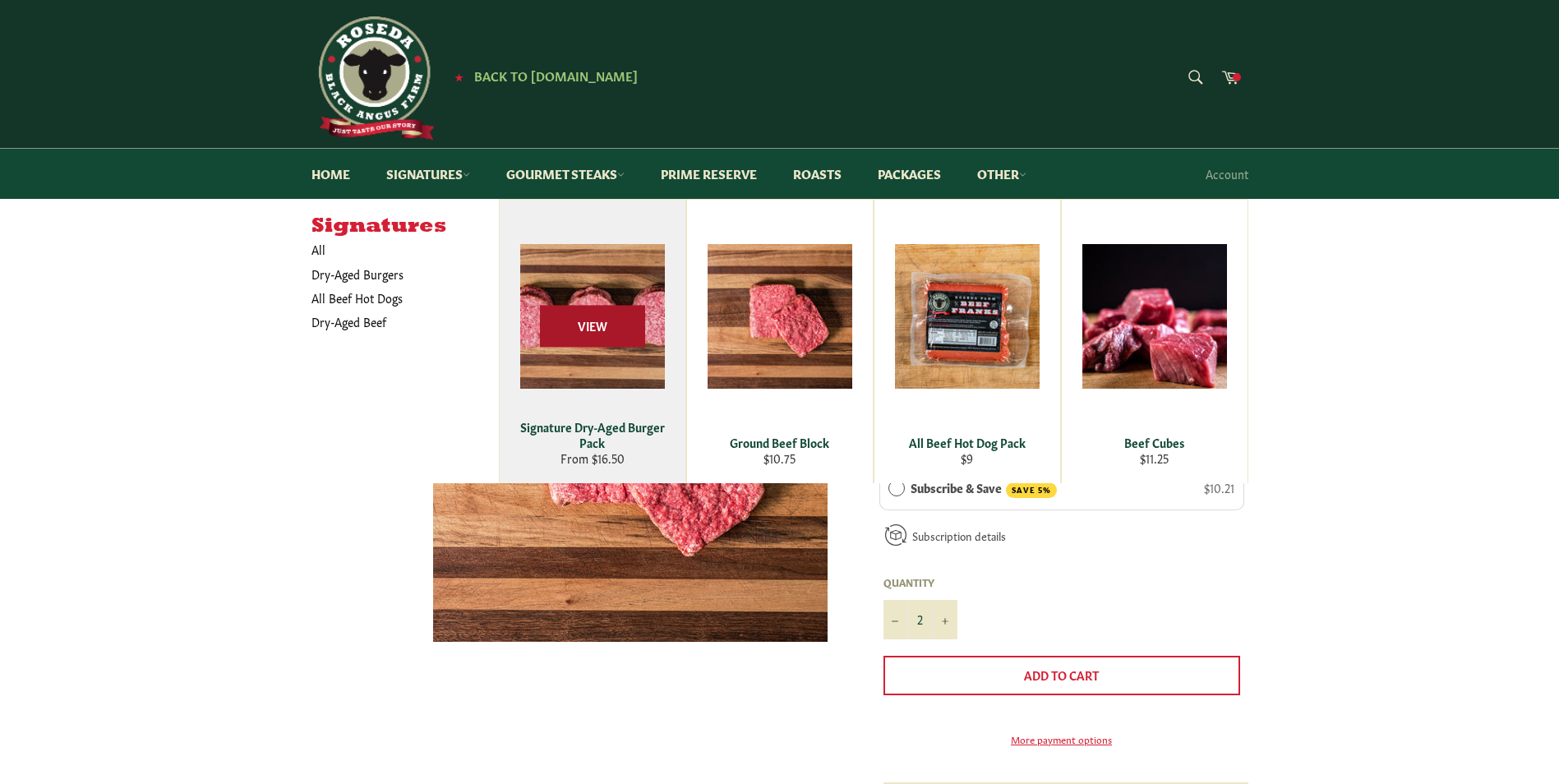
click at [547, 315] on span "View" at bounding box center [593, 326] width 105 height 42
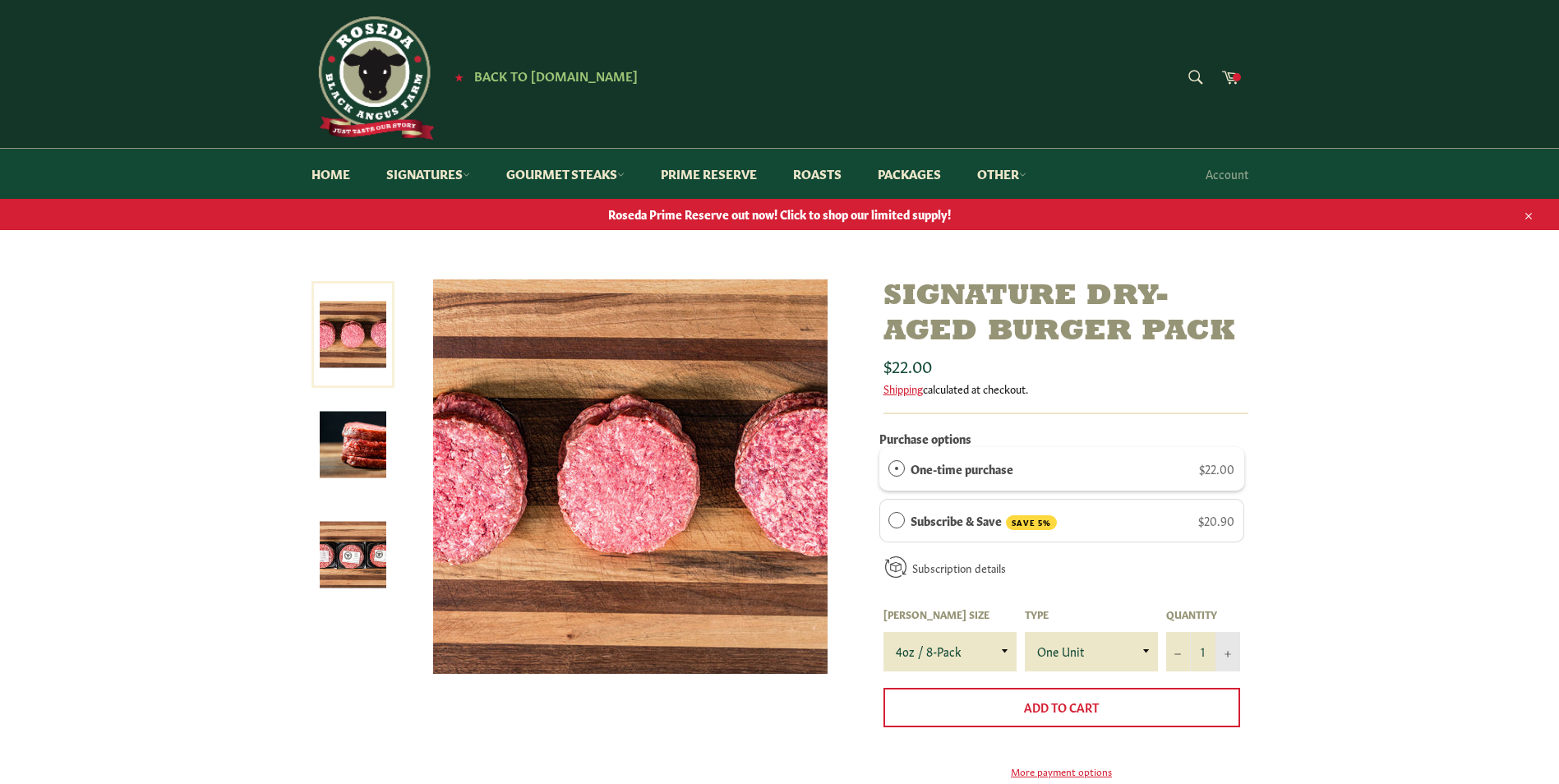
click at [1225, 656] on icon "Increase item quantity by one" at bounding box center [1228, 654] width 7 height 7
type input "2"
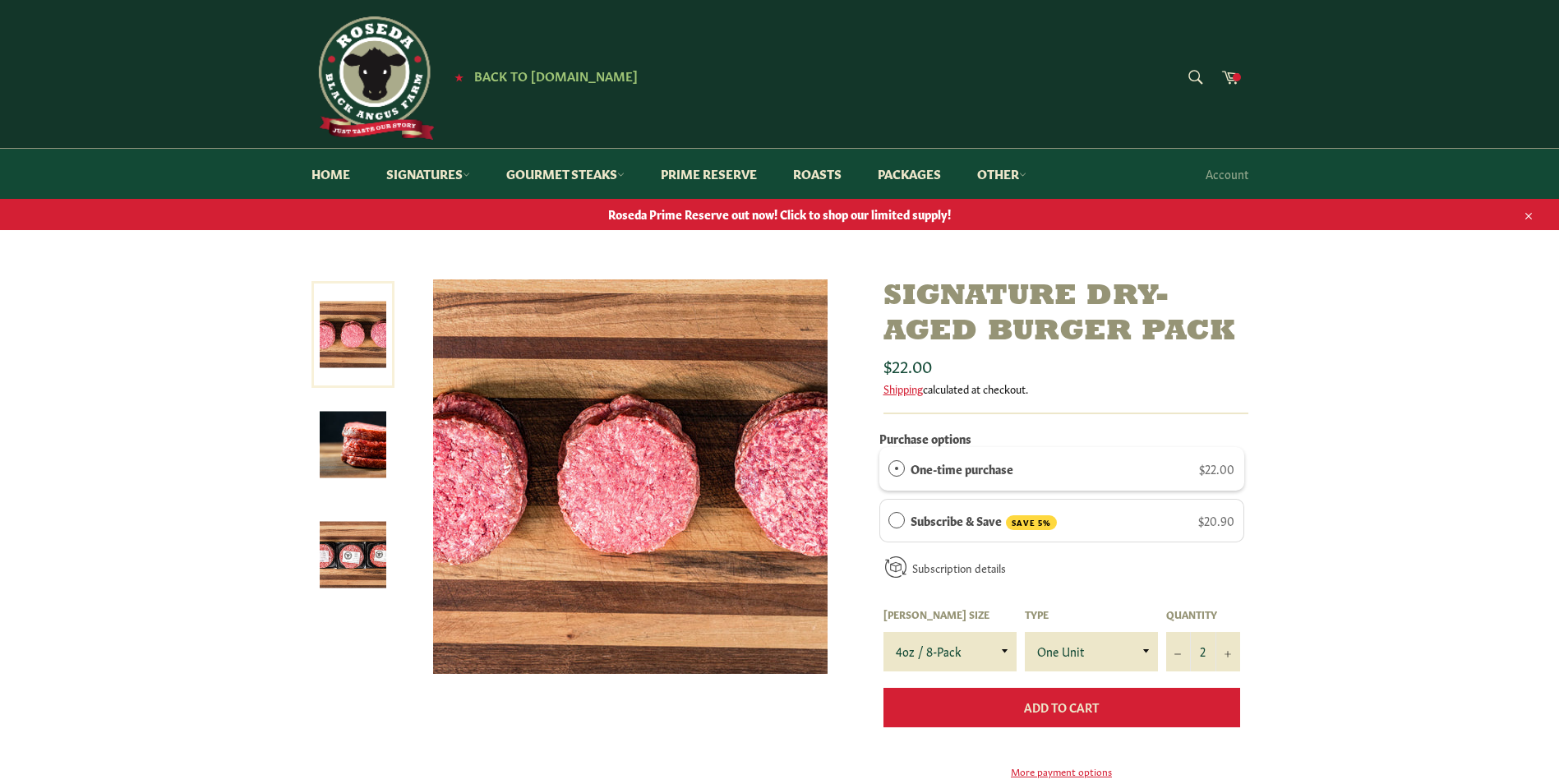
click at [1137, 715] on button "Add to Cart" at bounding box center [1061, 707] width 357 height 40
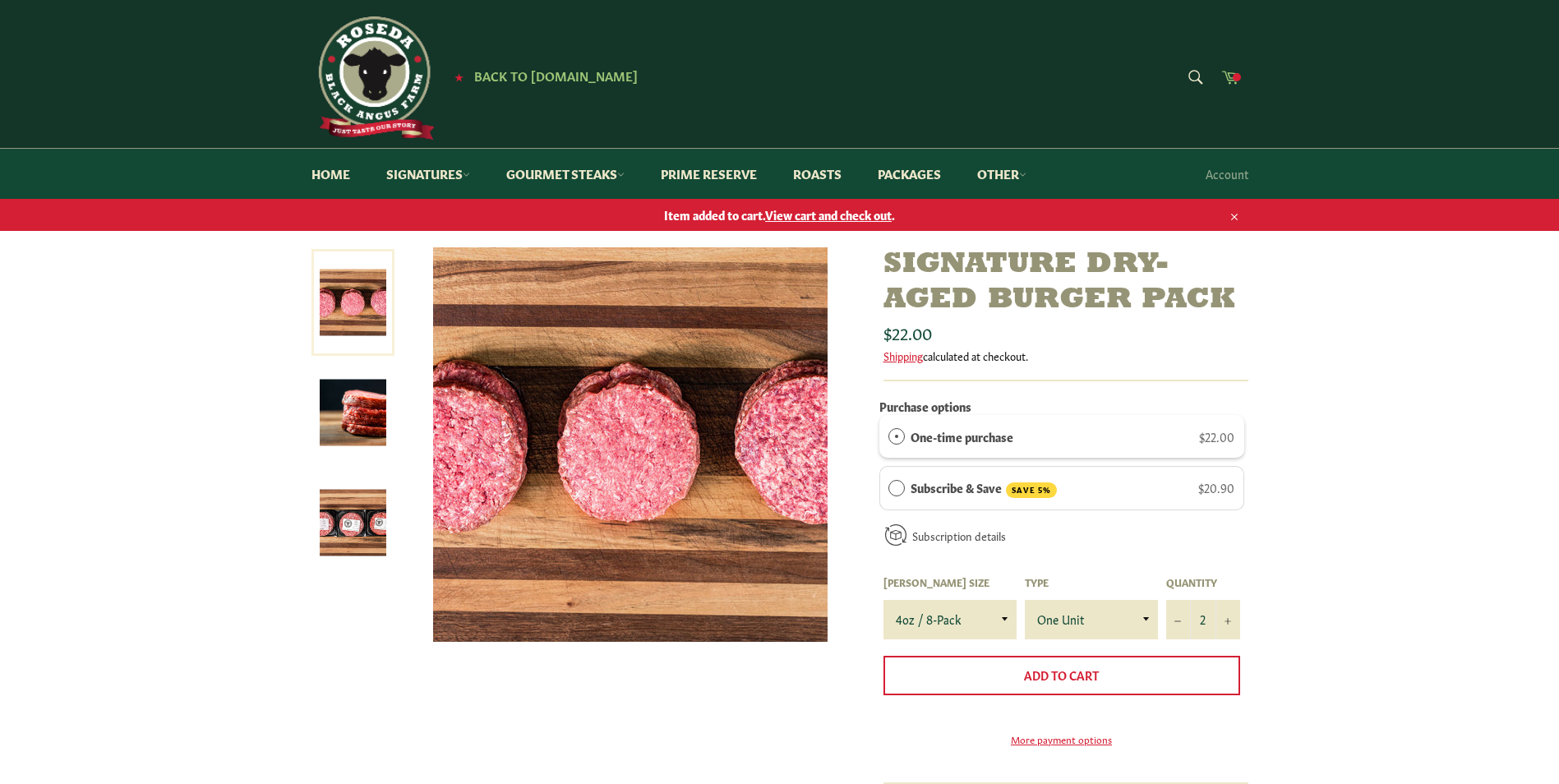
click at [1228, 77] on icon at bounding box center [1230, 76] width 18 height 18
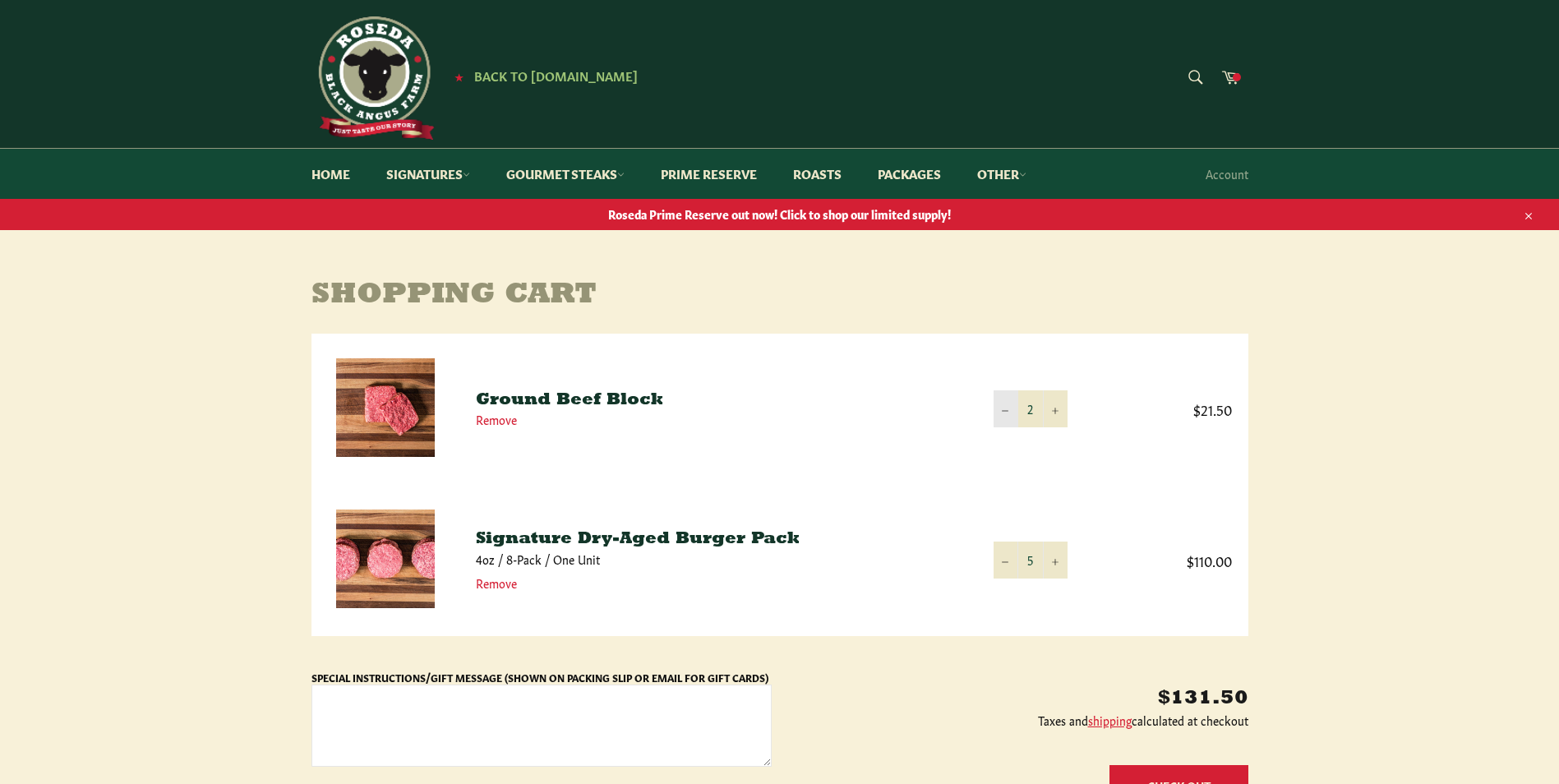
click at [1003, 413] on icon "Reduce item quantity by one" at bounding box center [1005, 411] width 7 height 7
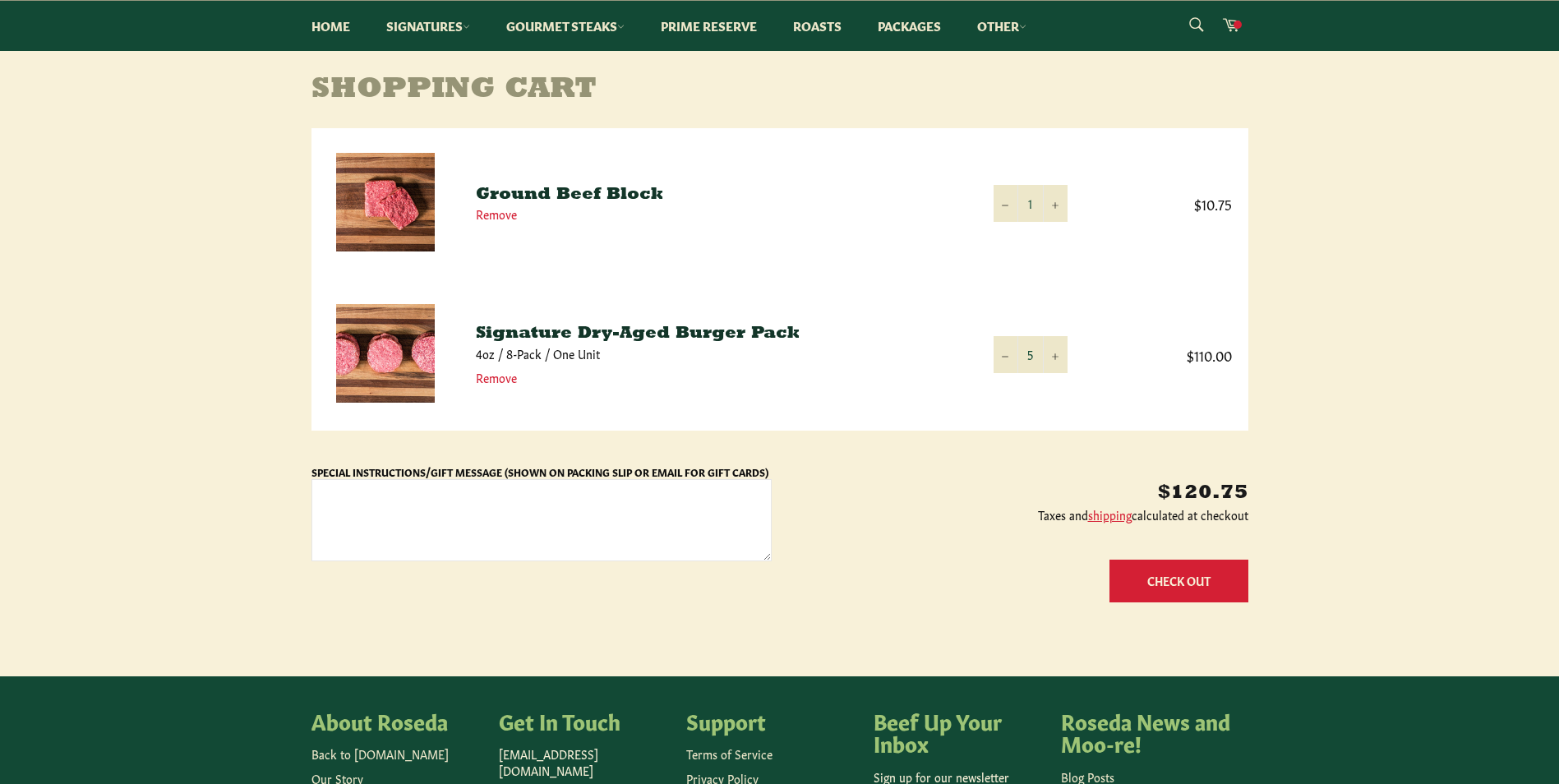
scroll to position [247, 0]
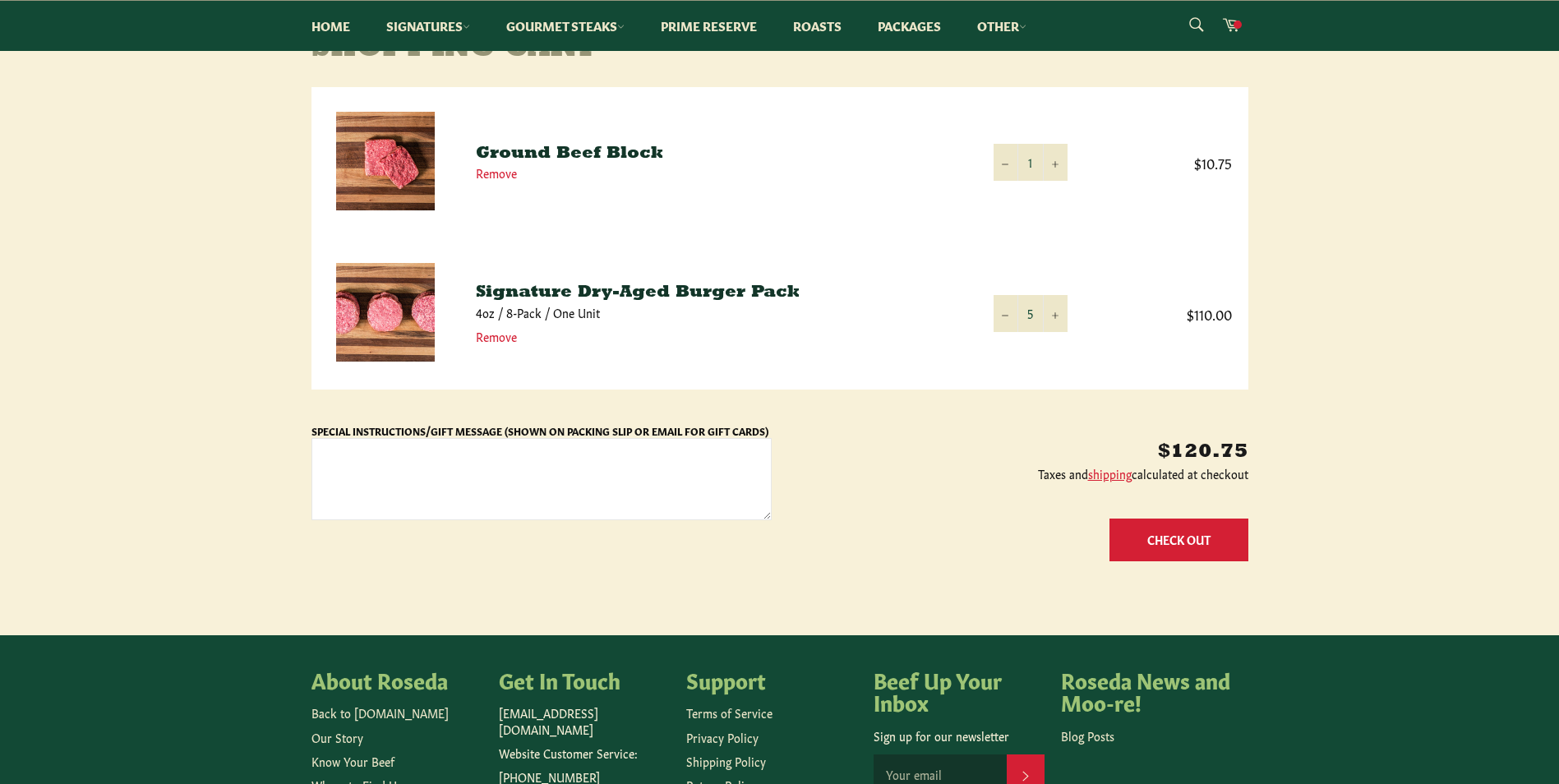
click at [1158, 540] on button "Check Out" at bounding box center [1179, 539] width 139 height 42
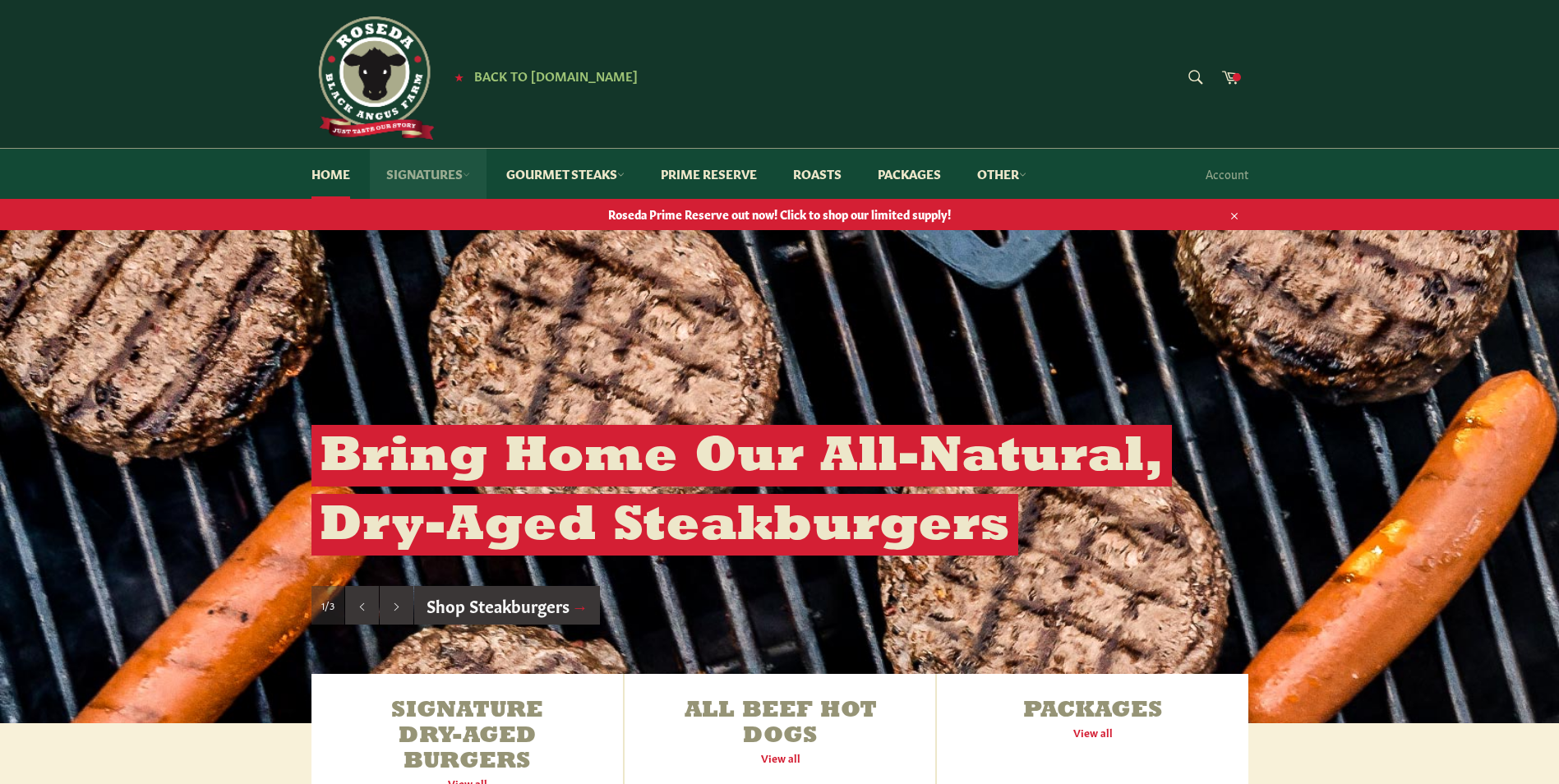
click at [458, 174] on link "Signatures" at bounding box center [429, 174] width 117 height 51
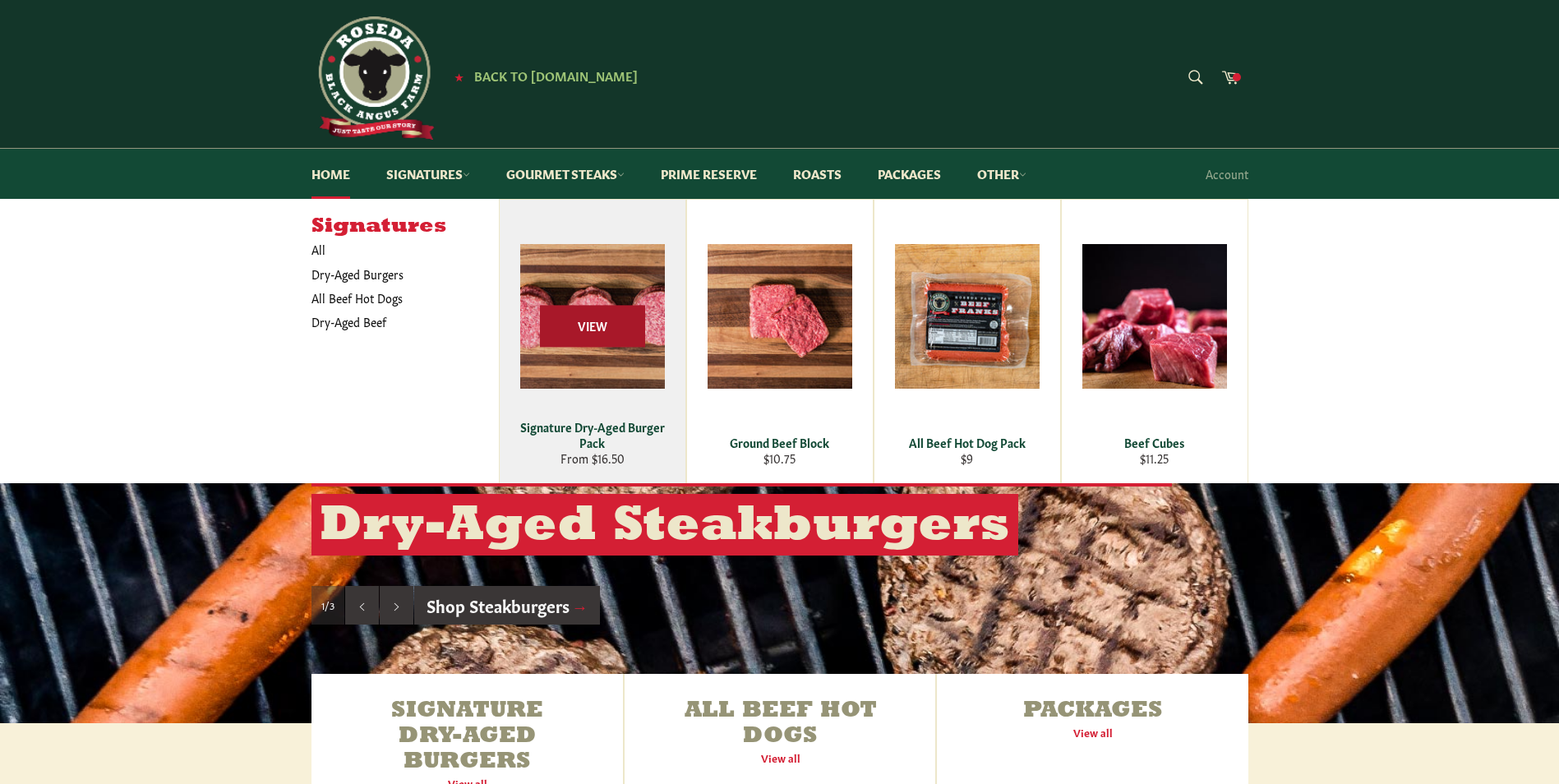
click at [602, 325] on span "View" at bounding box center [593, 326] width 105 height 42
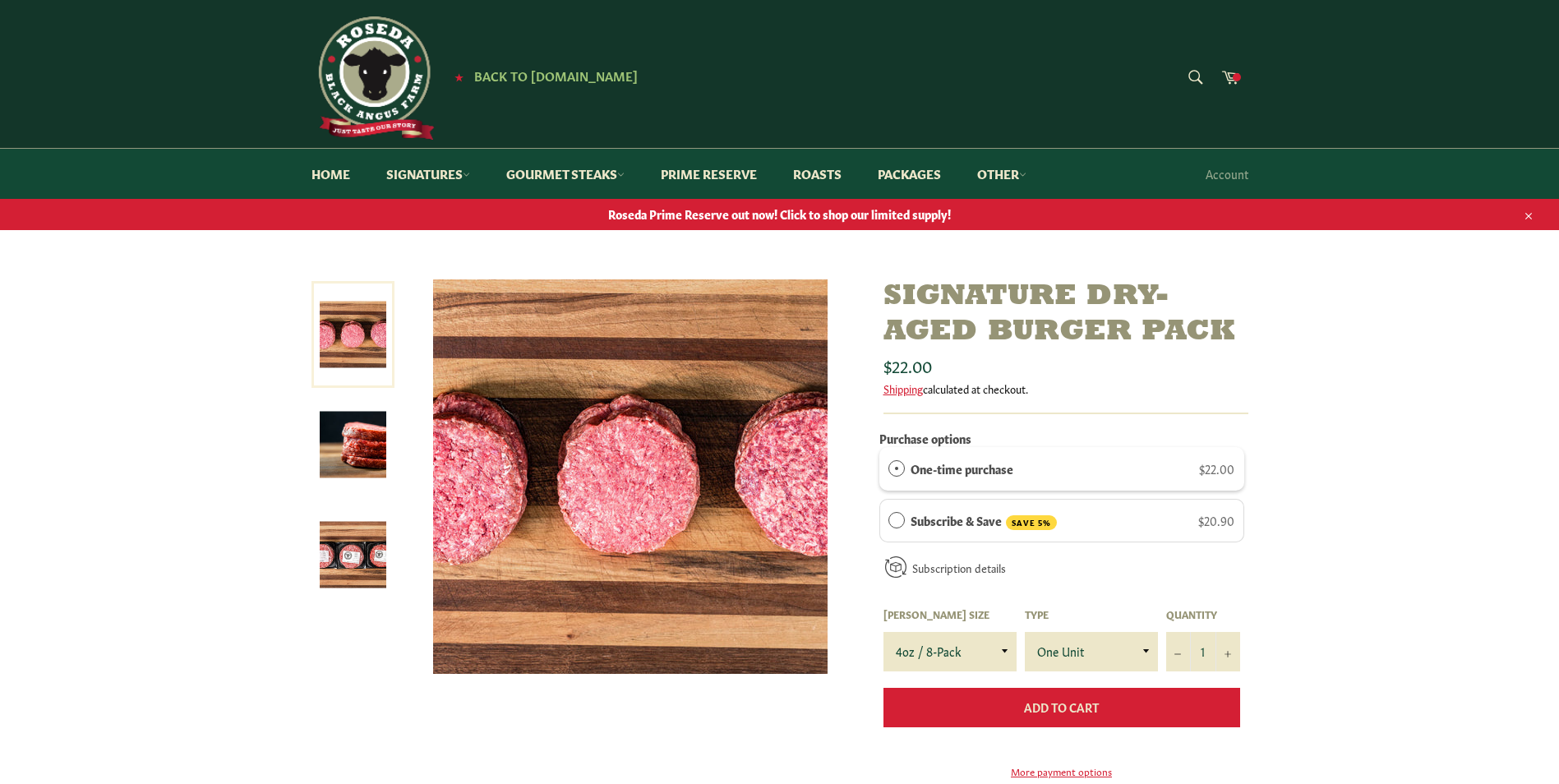
click at [1064, 709] on span "Add to Cart" at bounding box center [1061, 706] width 75 height 17
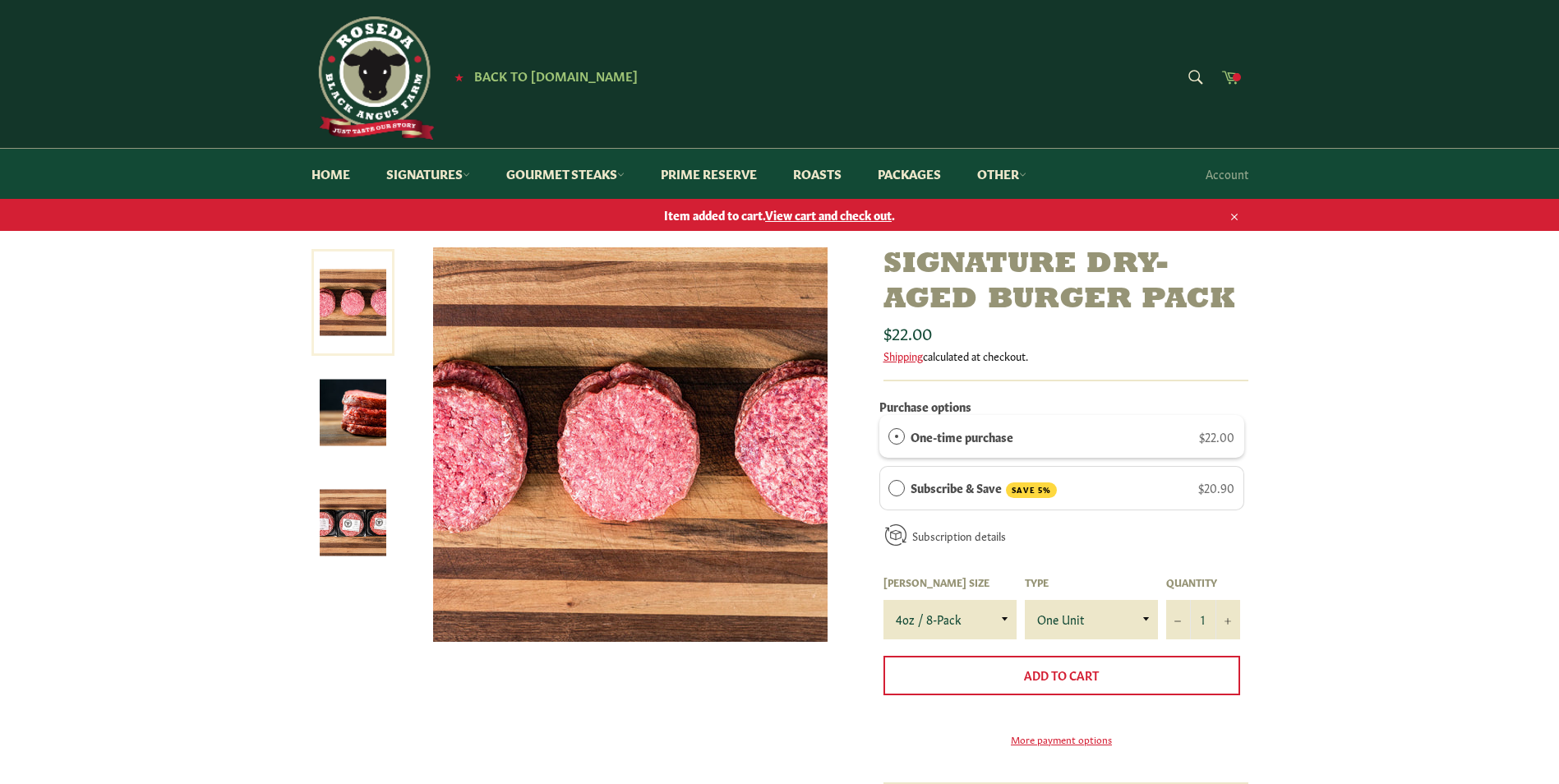
click at [1230, 72] on icon at bounding box center [1231, 78] width 17 height 14
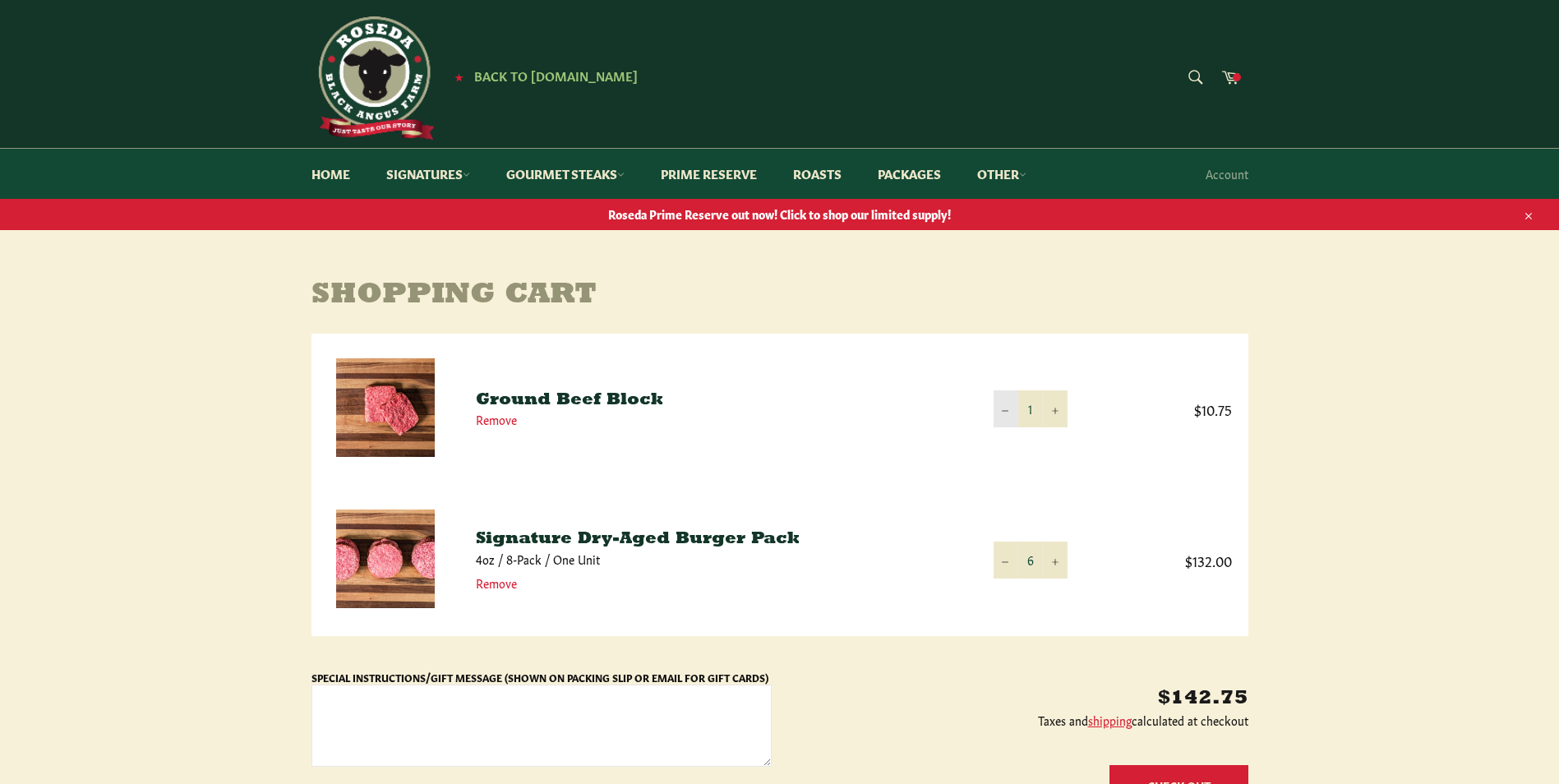
click at [1008, 414] on button "−" at bounding box center [1006, 409] width 24 height 37
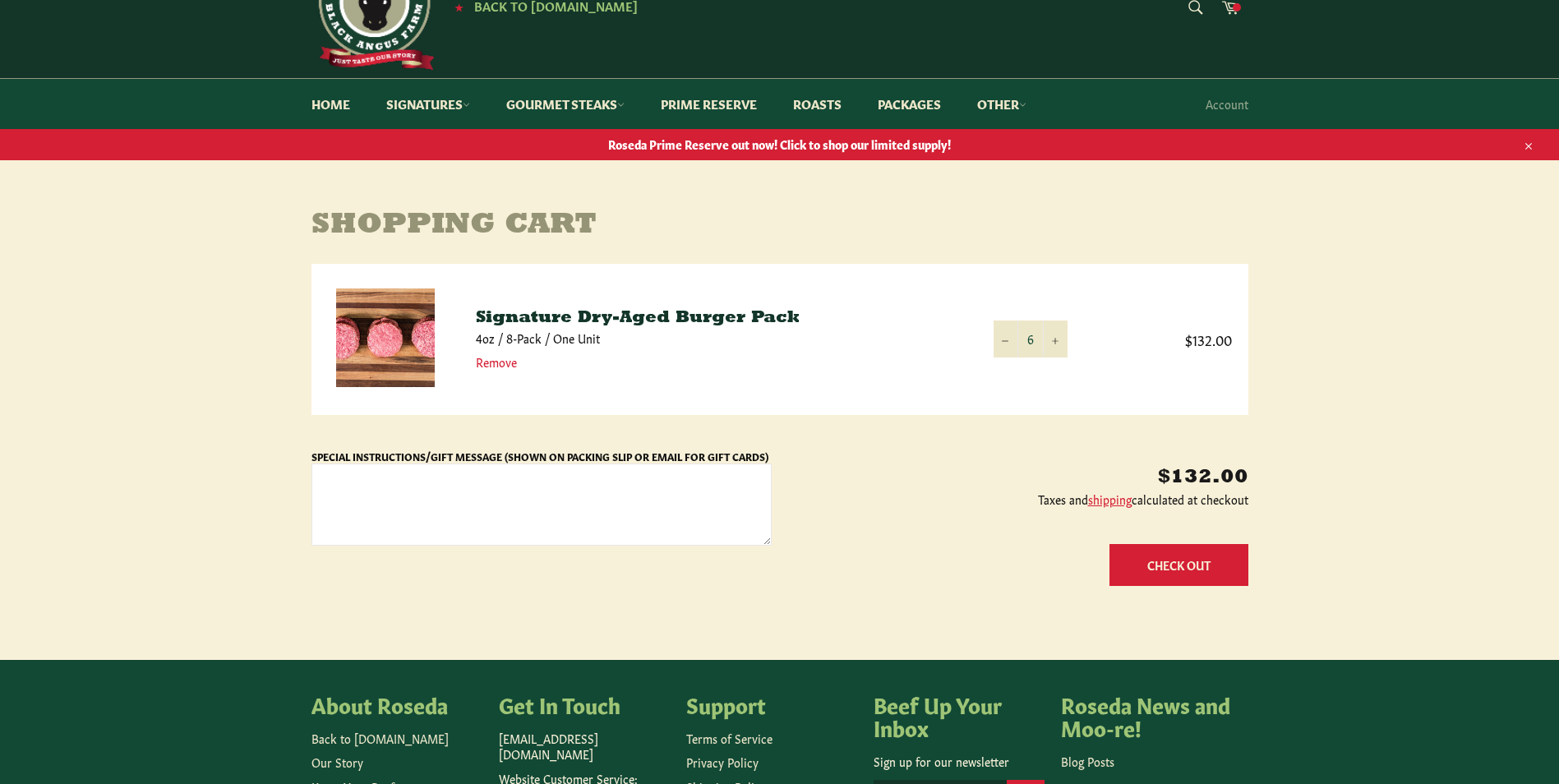
scroll to position [164, 0]
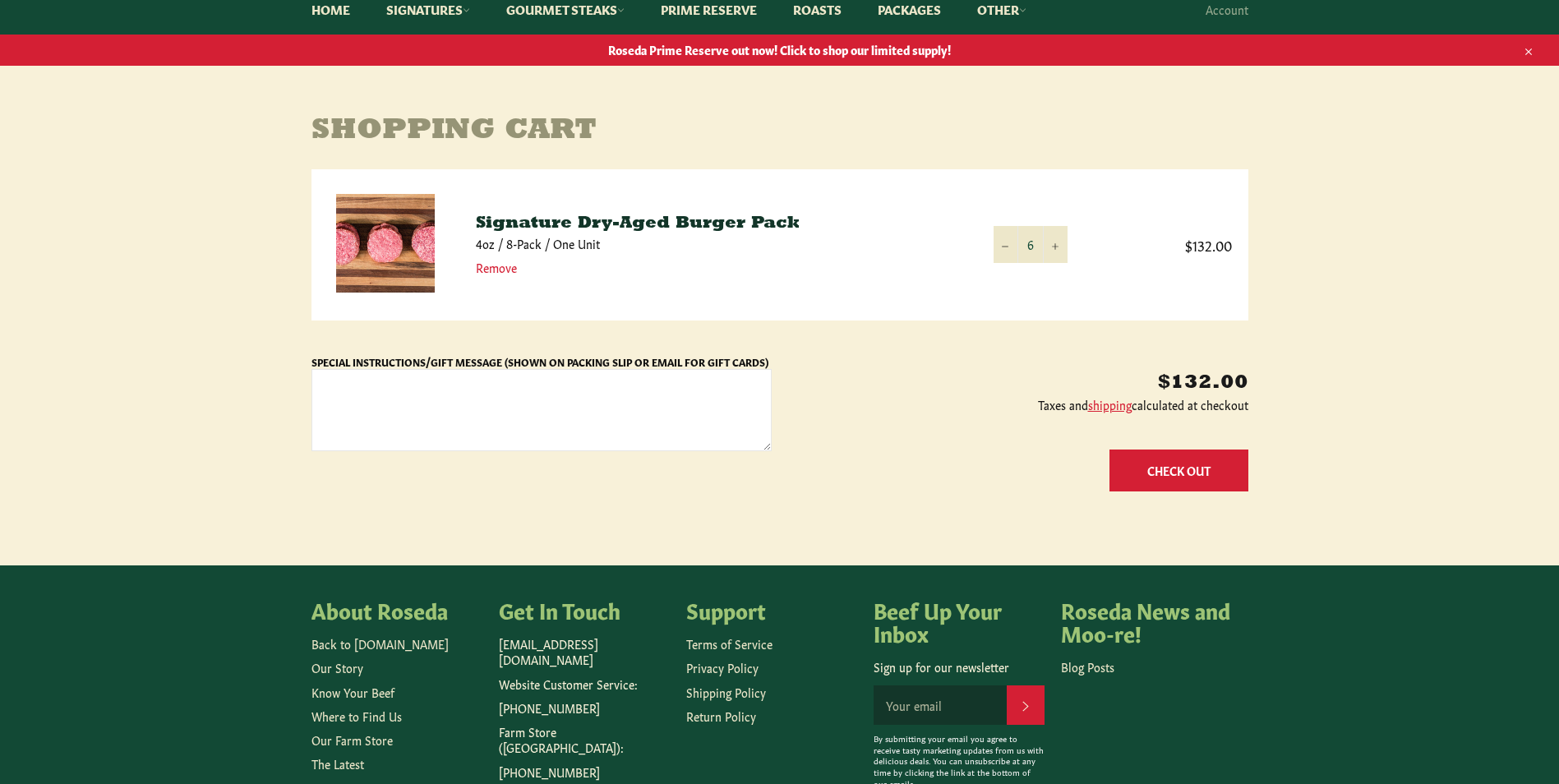
click at [1169, 467] on button "Check Out" at bounding box center [1179, 470] width 139 height 42
